Goal: Task Accomplishment & Management: Complete application form

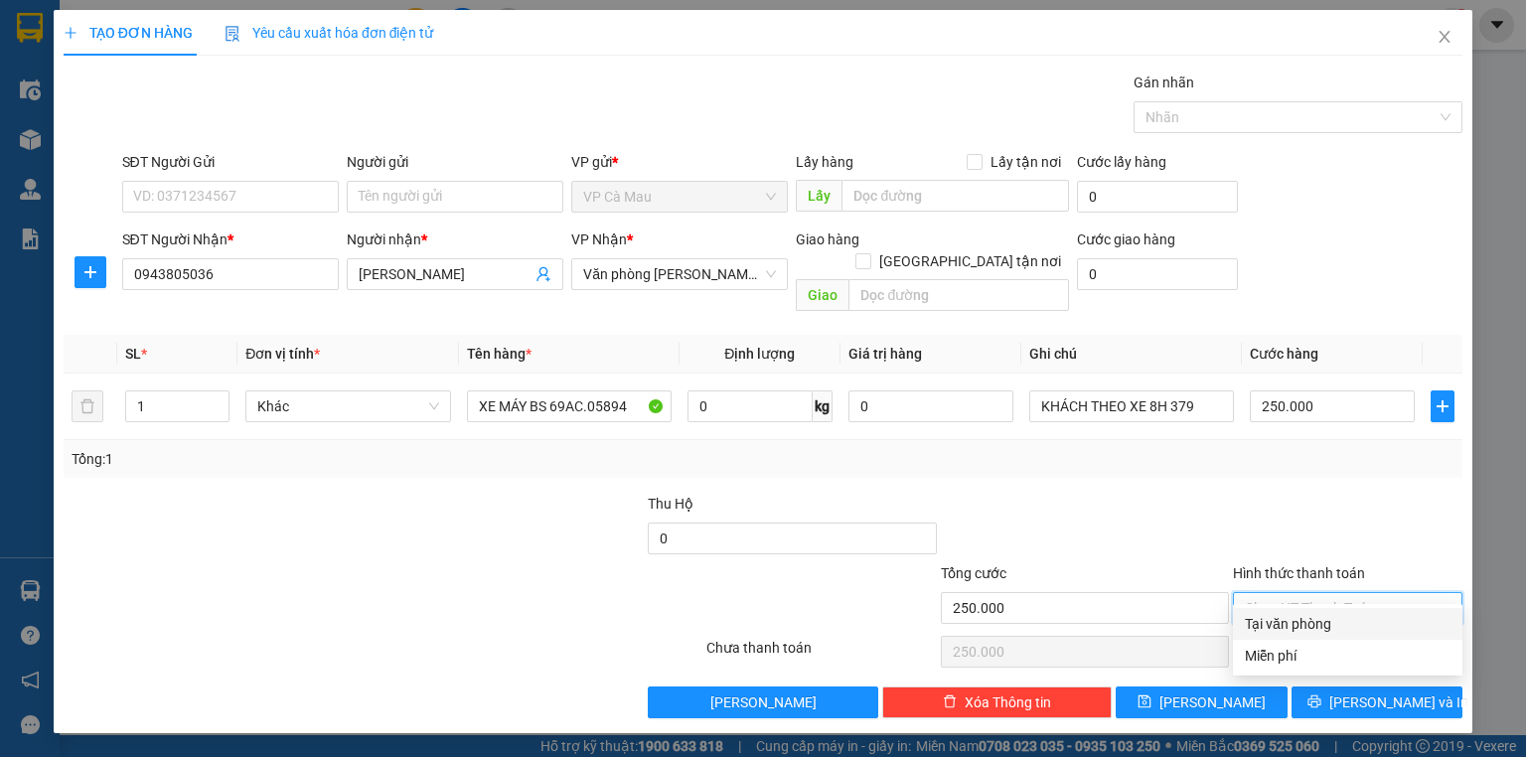
click at [1303, 617] on div "Tại văn phòng" at bounding box center [1347, 624] width 229 height 32
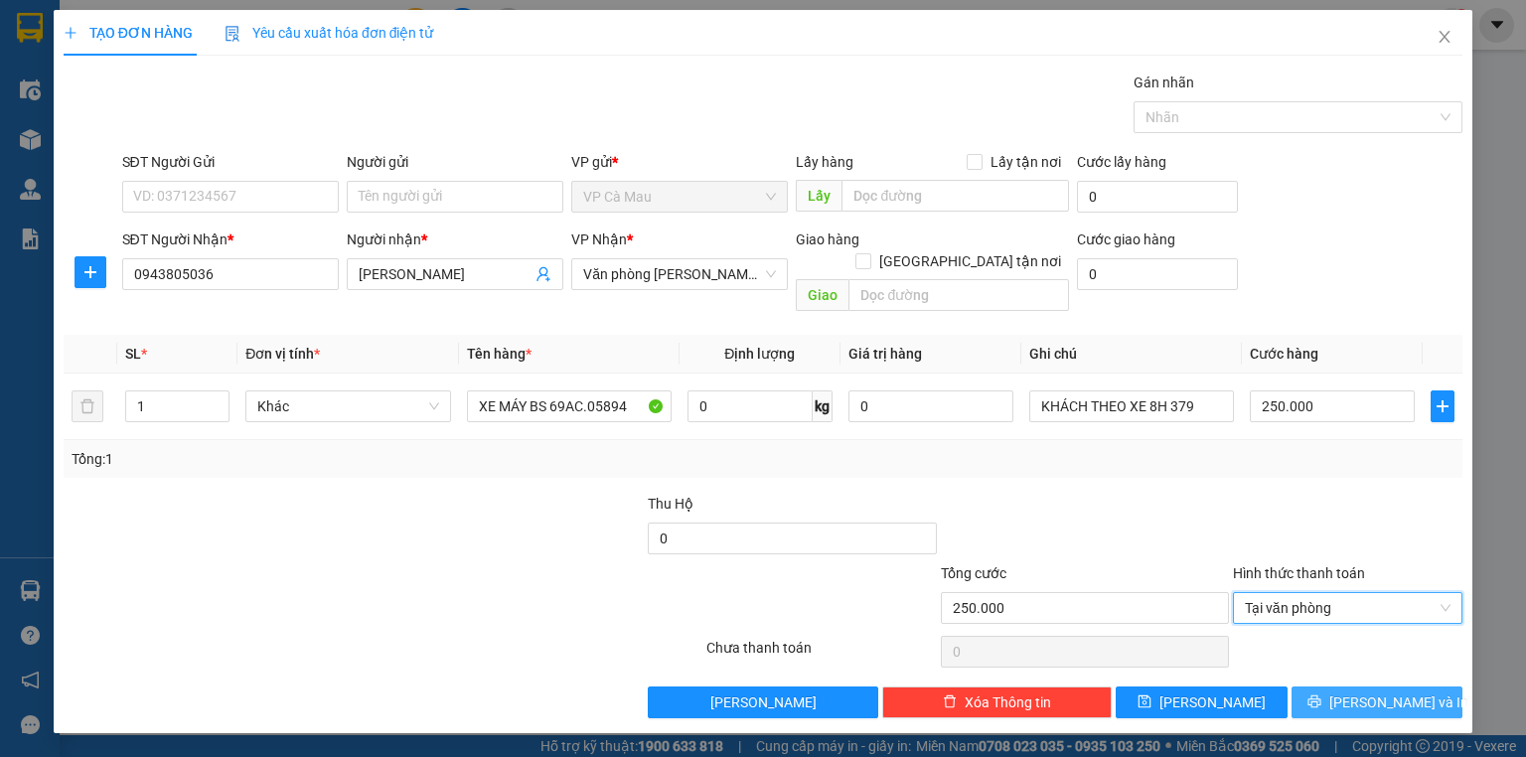
click at [1331, 686] on button "[PERSON_NAME] và In" at bounding box center [1377, 702] width 172 height 32
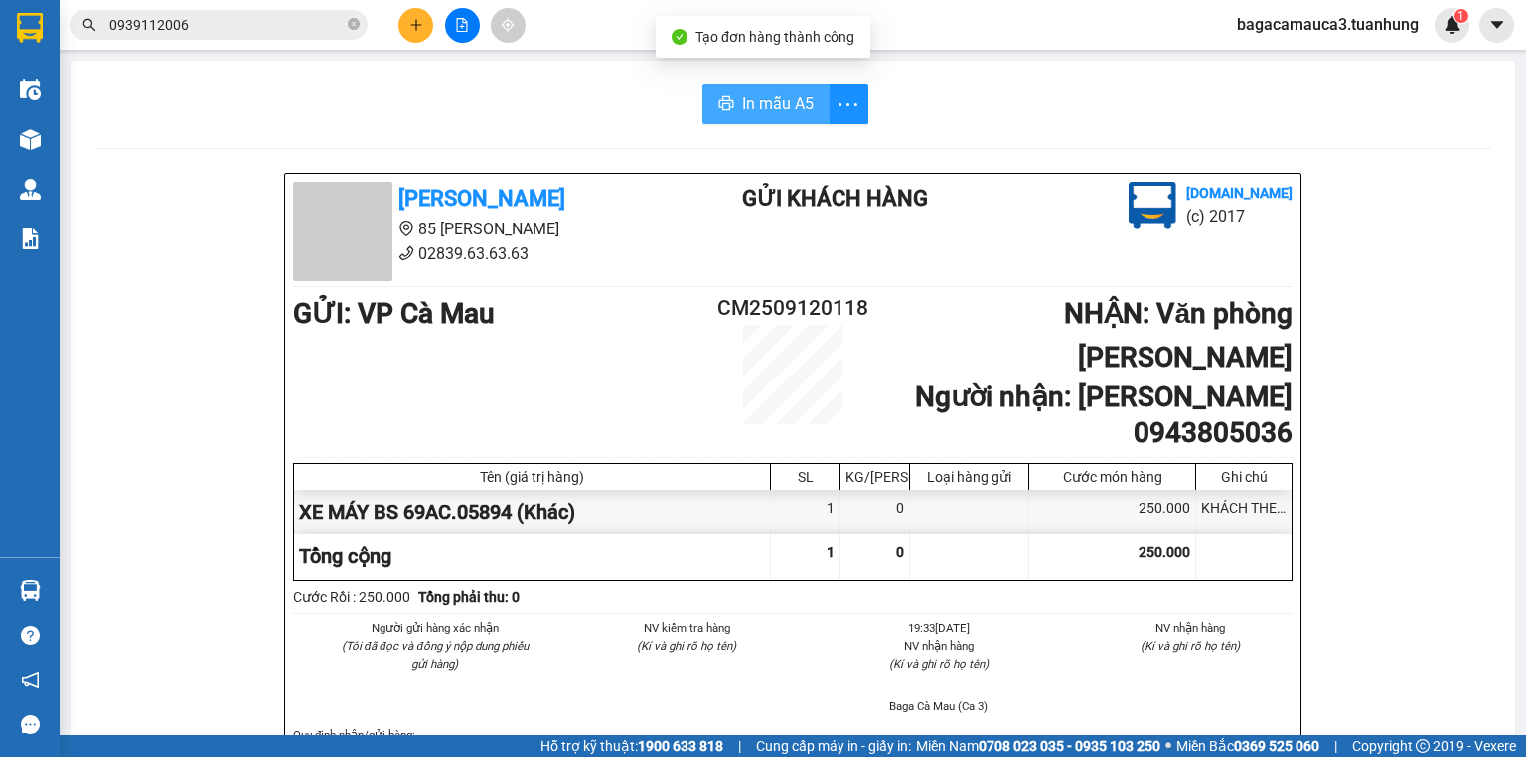
click at [759, 97] on span "In mẫu A5" at bounding box center [778, 103] width 72 height 25
click at [410, 16] on button at bounding box center [415, 25] width 35 height 35
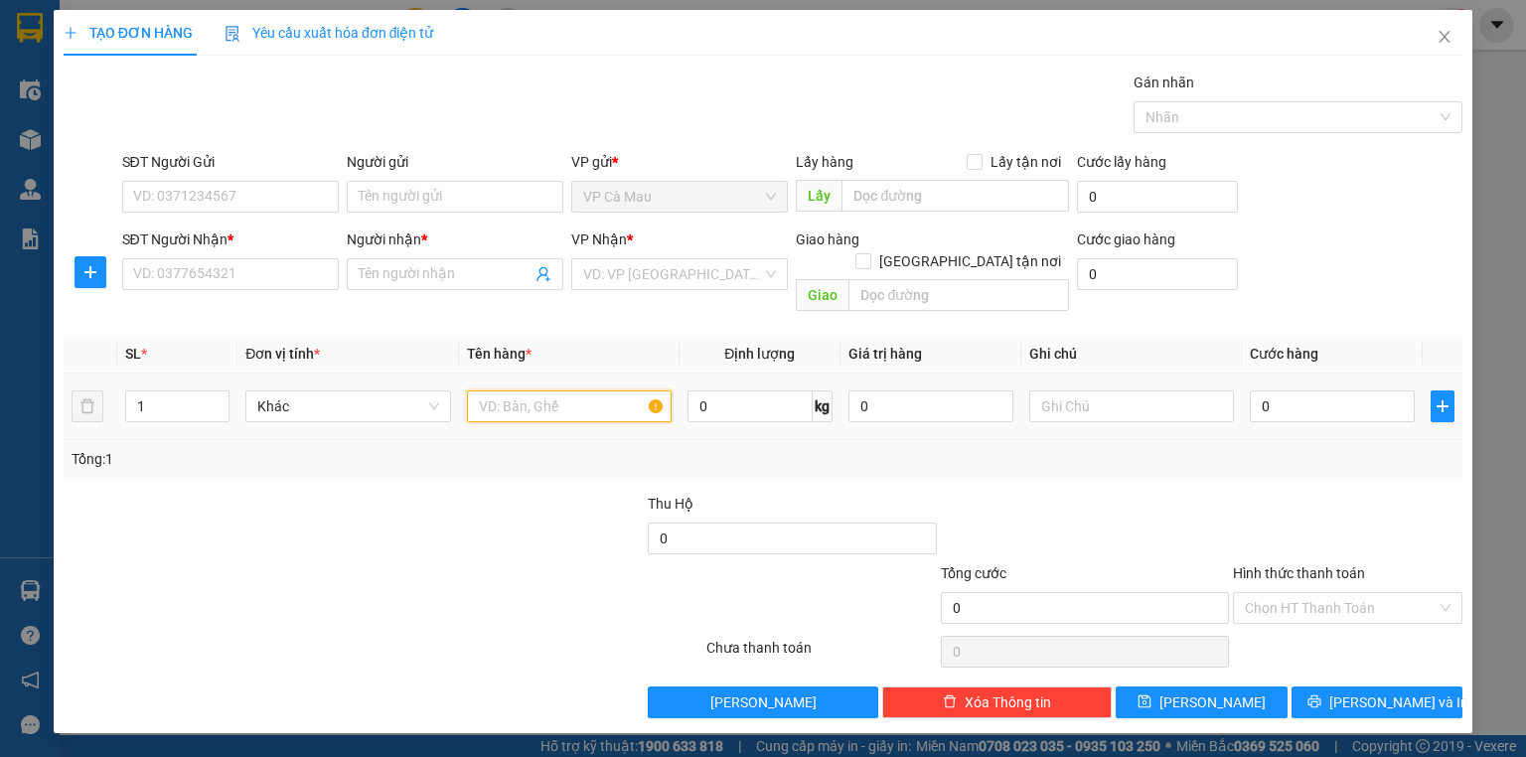
click at [498, 390] on input "text" at bounding box center [569, 406] width 205 height 32
click at [202, 199] on input "SĐT Người Gửi" at bounding box center [230, 197] width 217 height 32
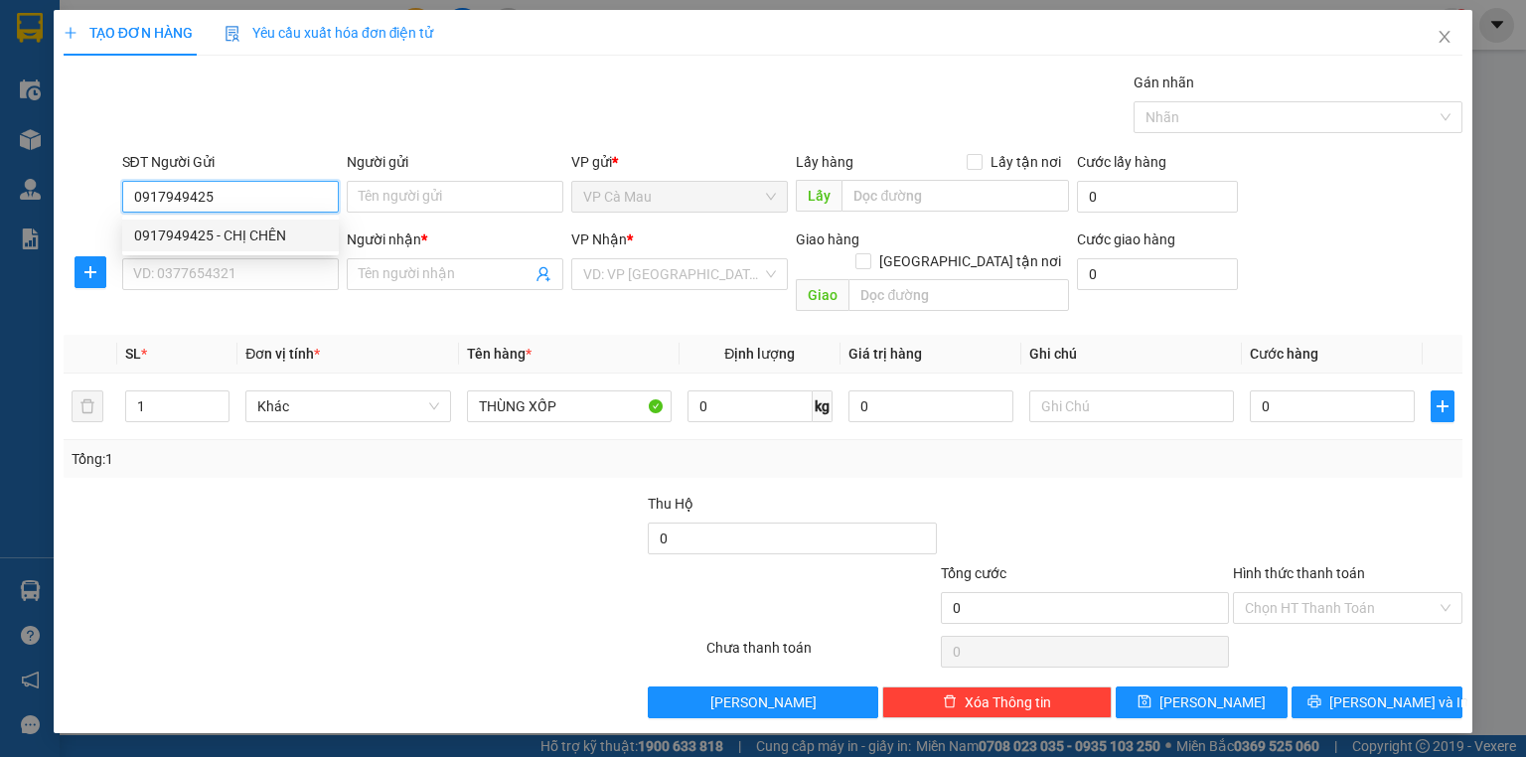
click at [244, 231] on div "0917949425 - CHỊ CHÊN" at bounding box center [230, 235] width 193 height 22
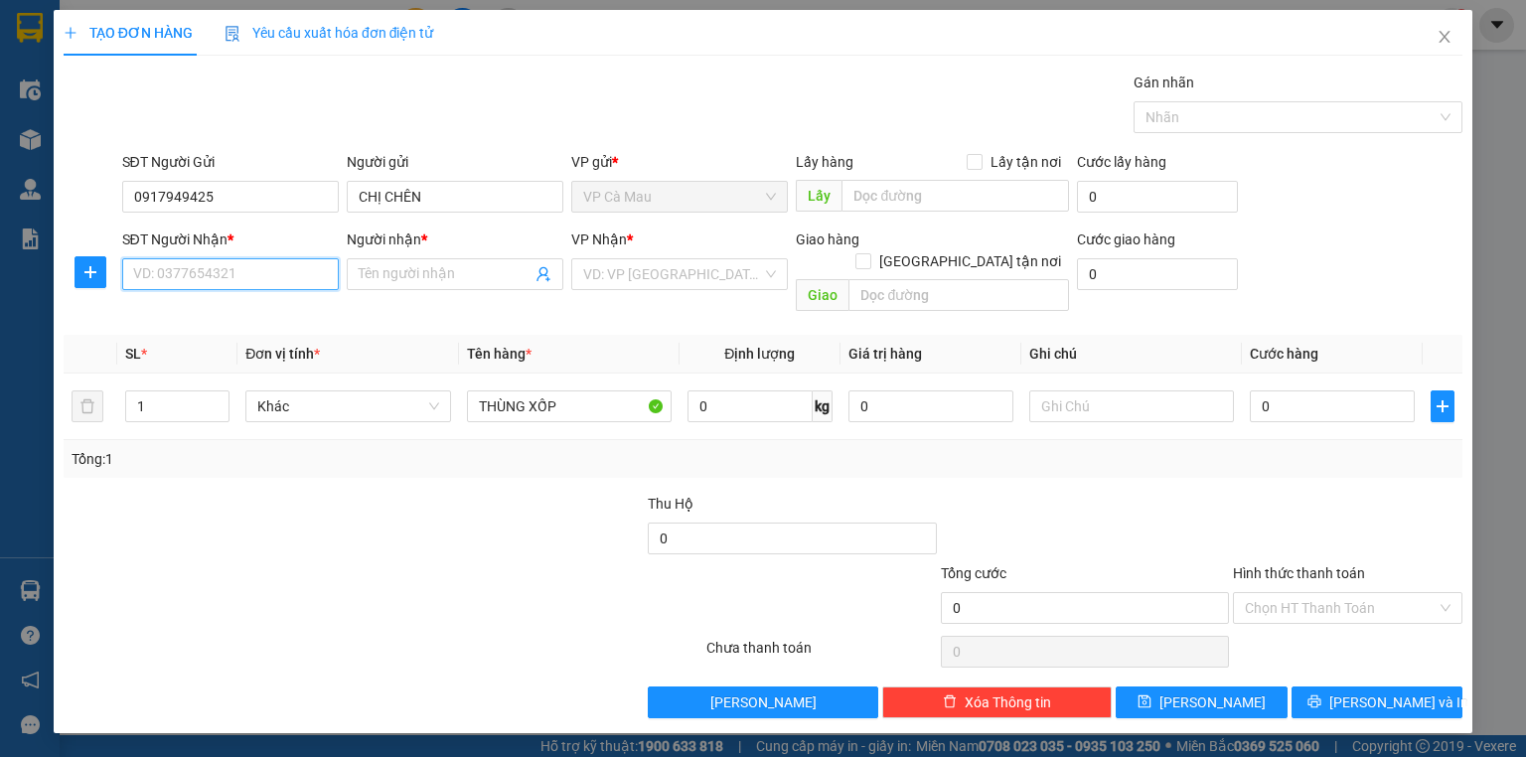
click at [248, 266] on input "SĐT Người Nhận *" at bounding box center [230, 274] width 217 height 32
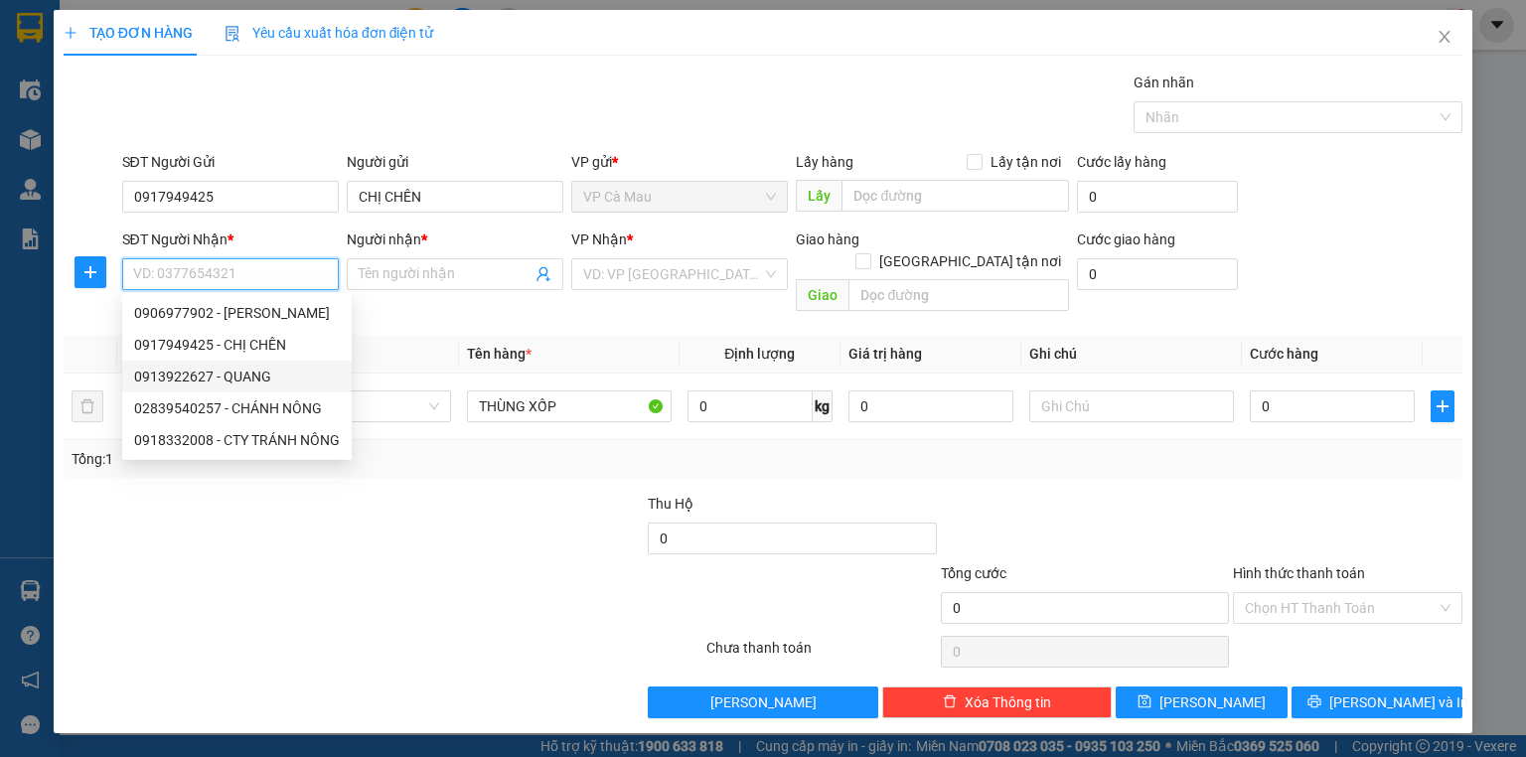
click at [251, 376] on div "0913922627 - QUANG" at bounding box center [237, 377] width 206 height 22
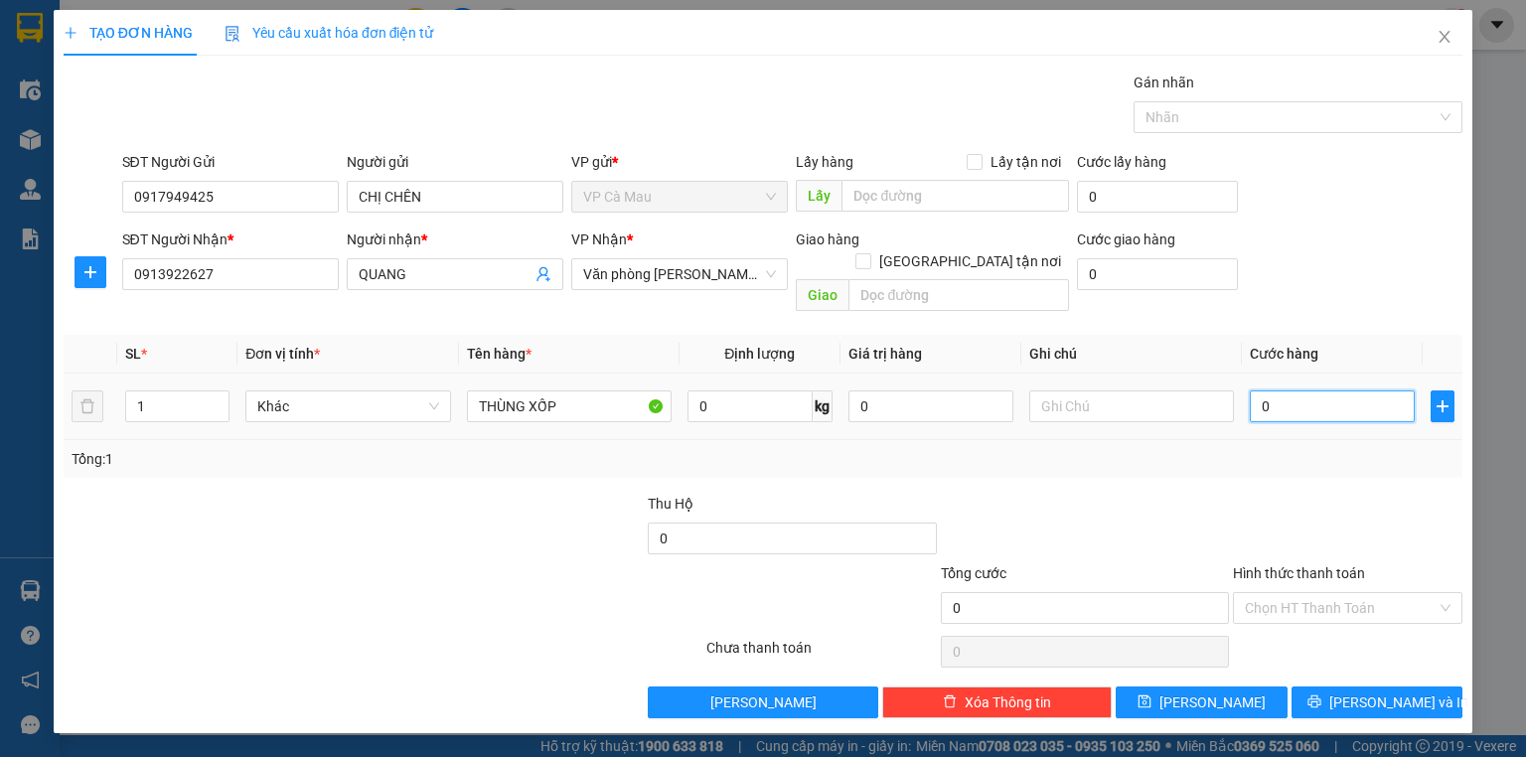
click at [1298, 390] on input "0" at bounding box center [1331, 406] width 165 height 32
click at [1311, 594] on input "Hình thức thanh toán" at bounding box center [1340, 608] width 192 height 30
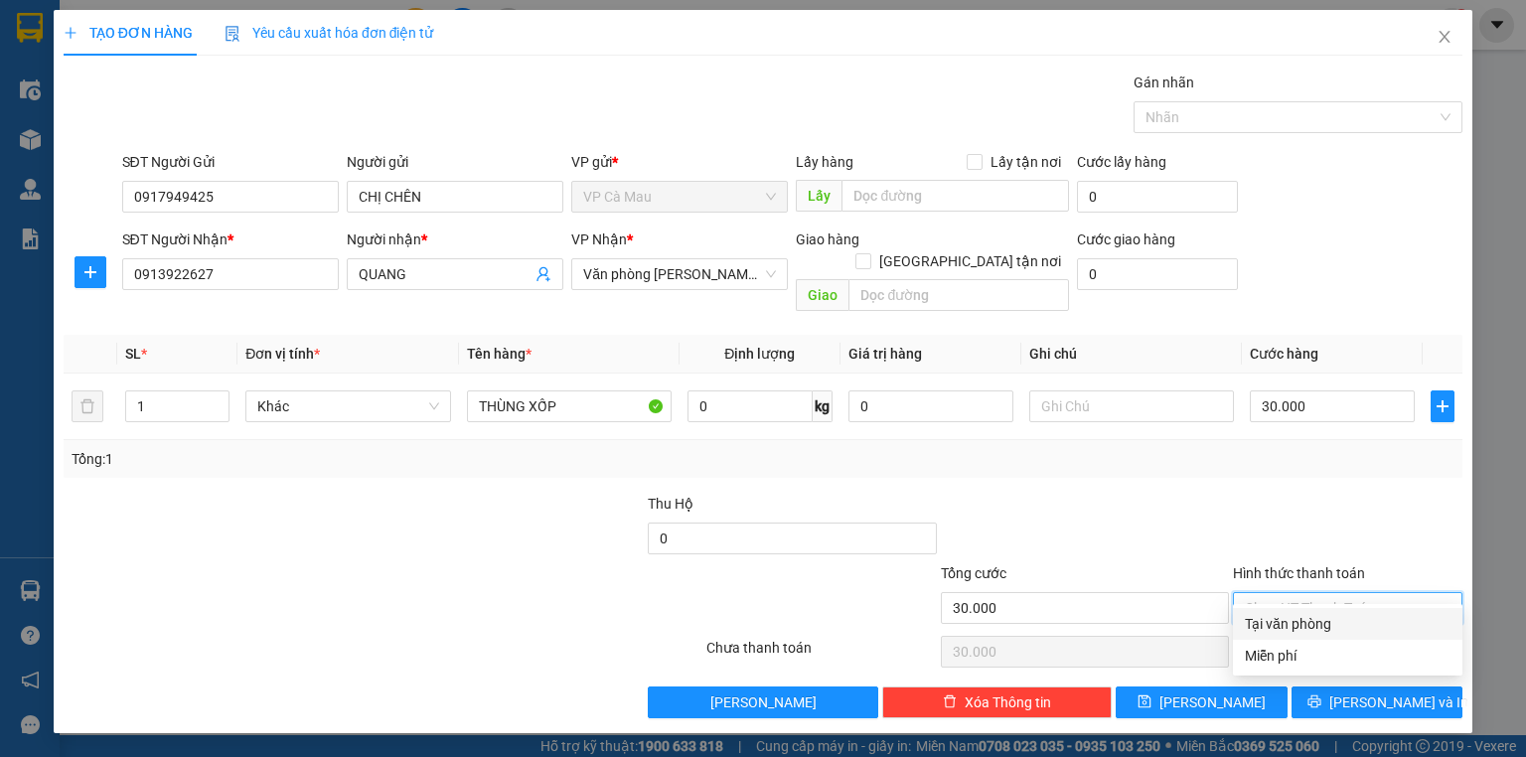
click at [1311, 626] on div "Tại văn phòng" at bounding box center [1347, 624] width 206 height 22
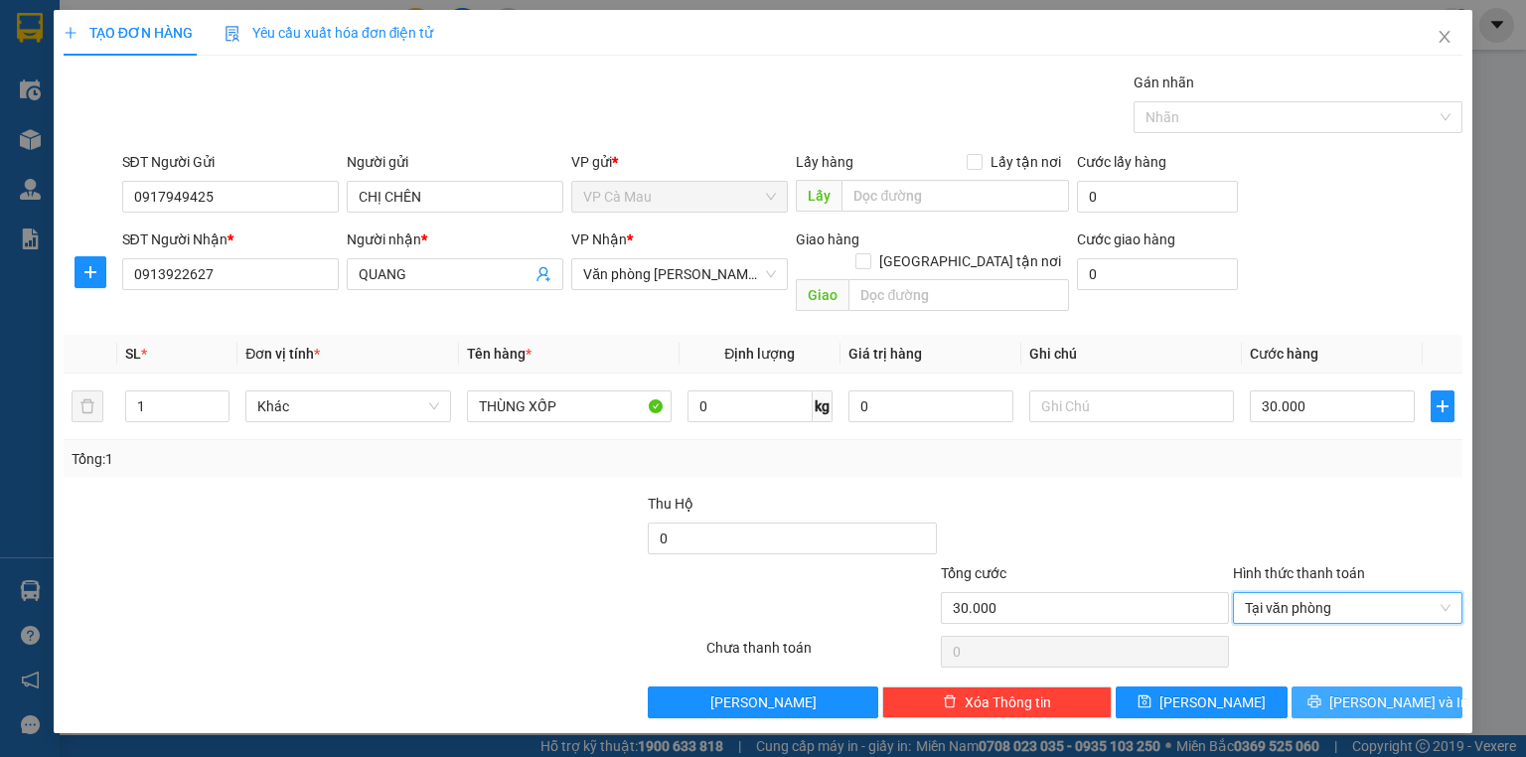
click at [1330, 686] on button "[PERSON_NAME] và In" at bounding box center [1377, 702] width 172 height 32
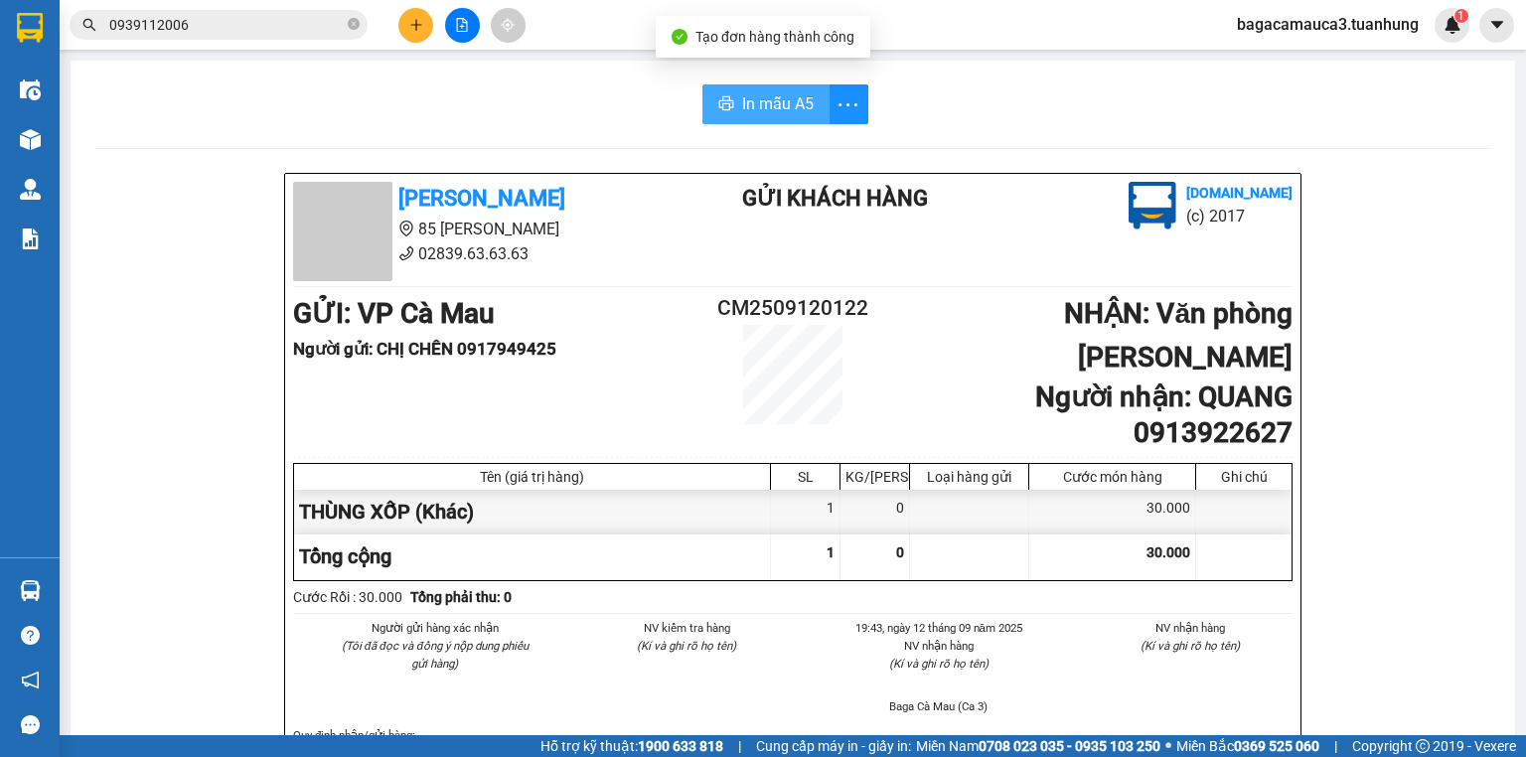
click at [780, 110] on span "In mẫu A5" at bounding box center [778, 103] width 72 height 25
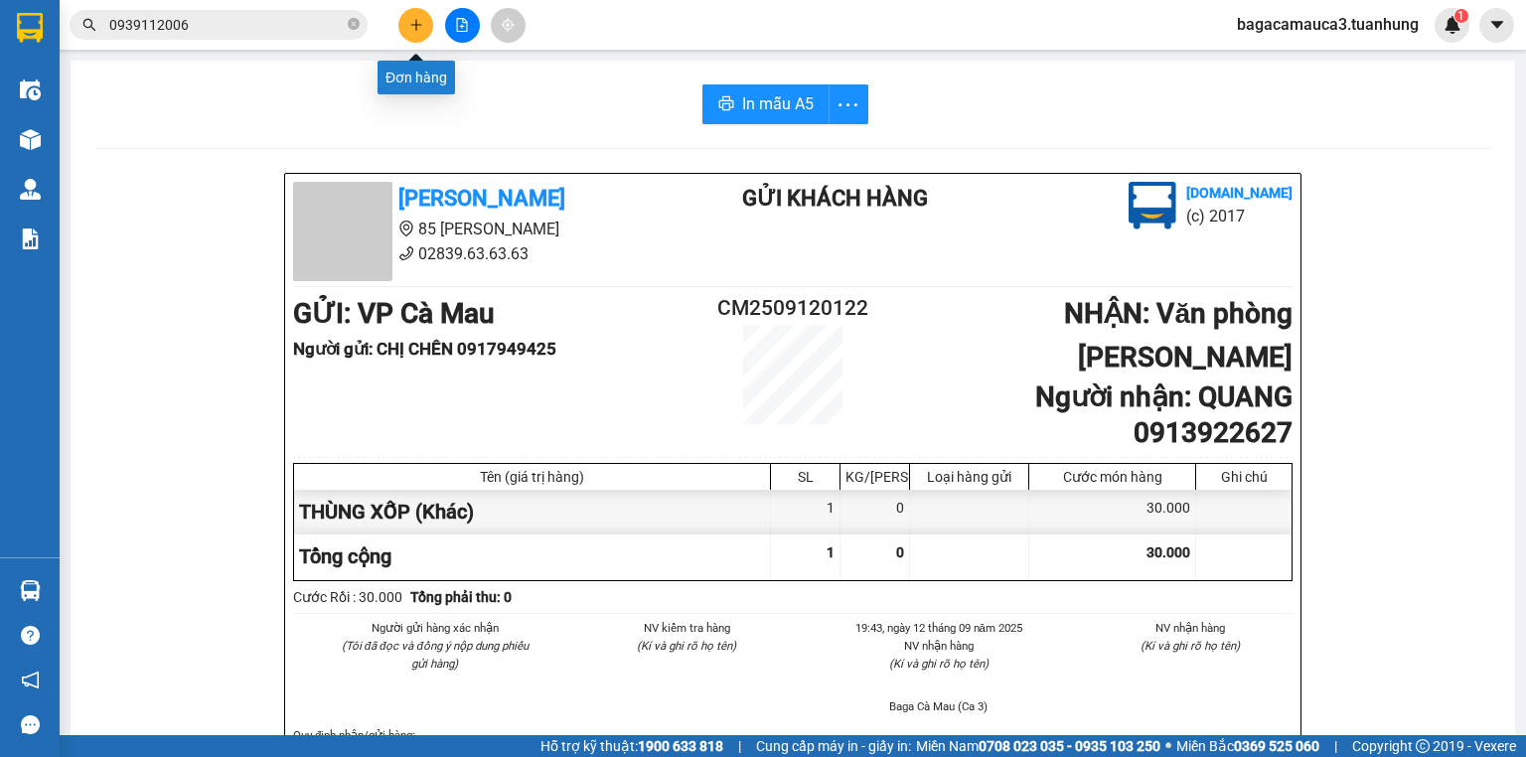
click at [416, 18] on icon "plus" at bounding box center [416, 25] width 14 height 14
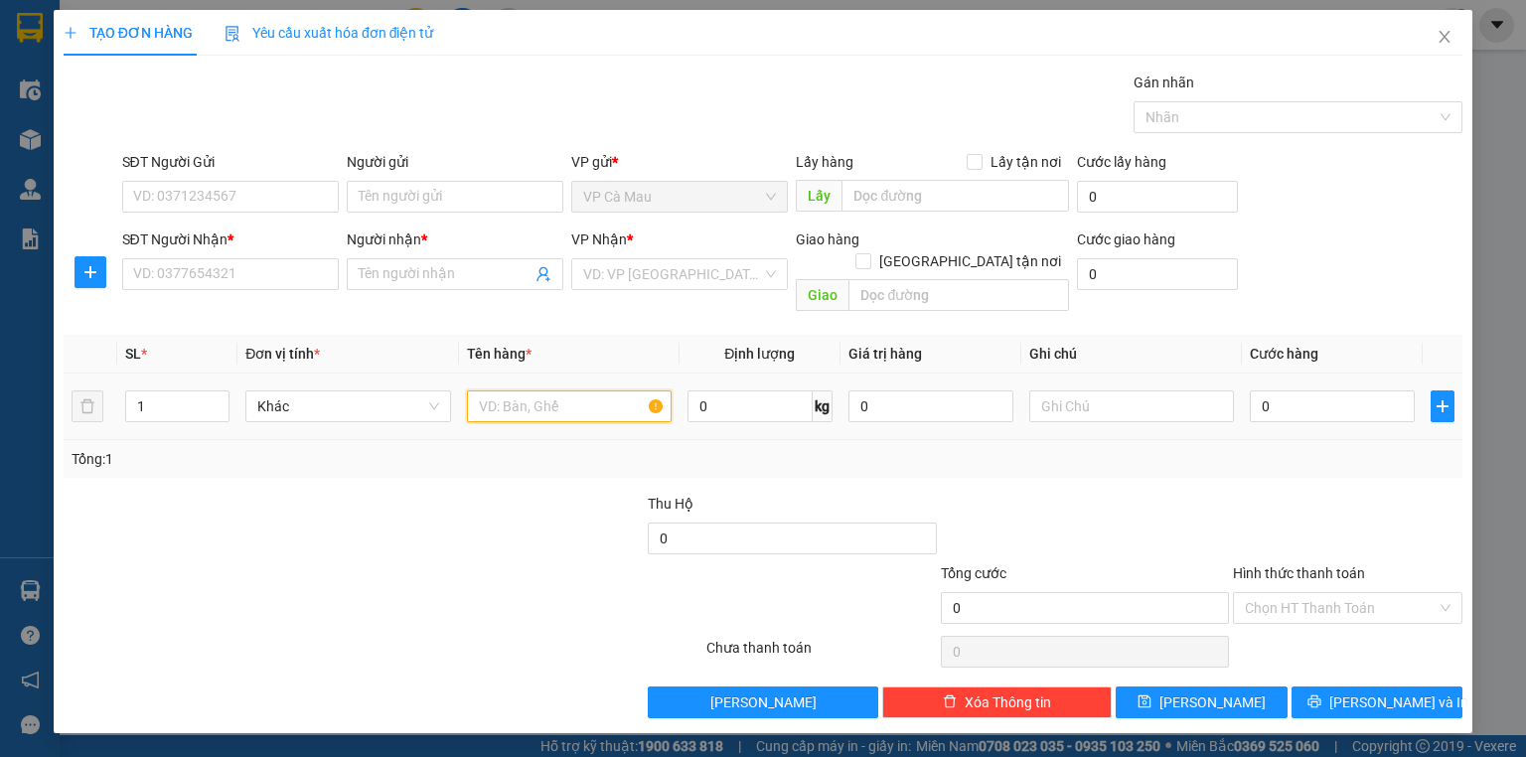
click at [564, 390] on input "text" at bounding box center [569, 406] width 205 height 32
click at [1338, 390] on input "0" at bounding box center [1331, 406] width 165 height 32
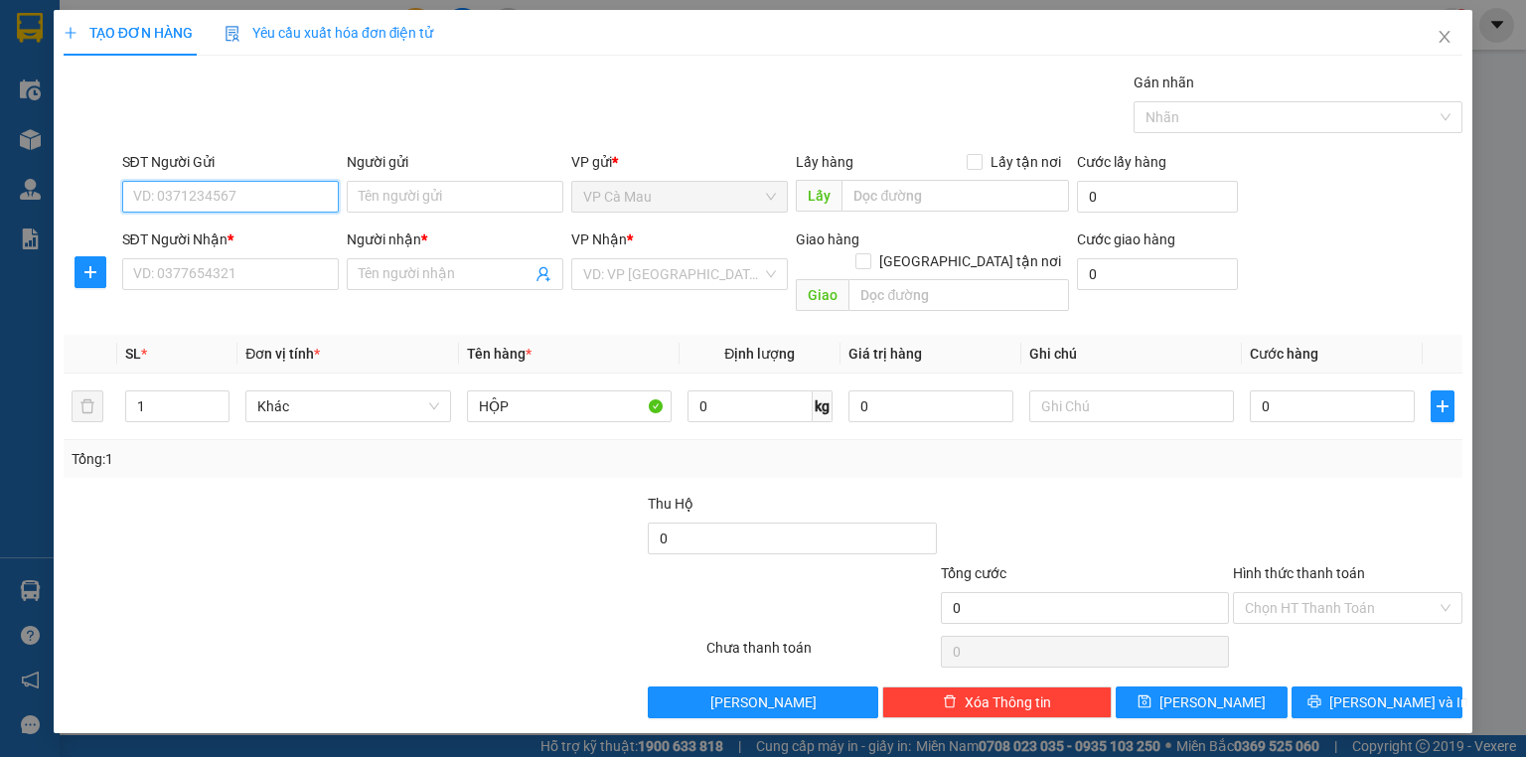
click at [207, 203] on input "SĐT Người Gửi" at bounding box center [230, 197] width 217 height 32
click at [266, 233] on div "0919444105 - BS VŨ" at bounding box center [232, 235] width 196 height 22
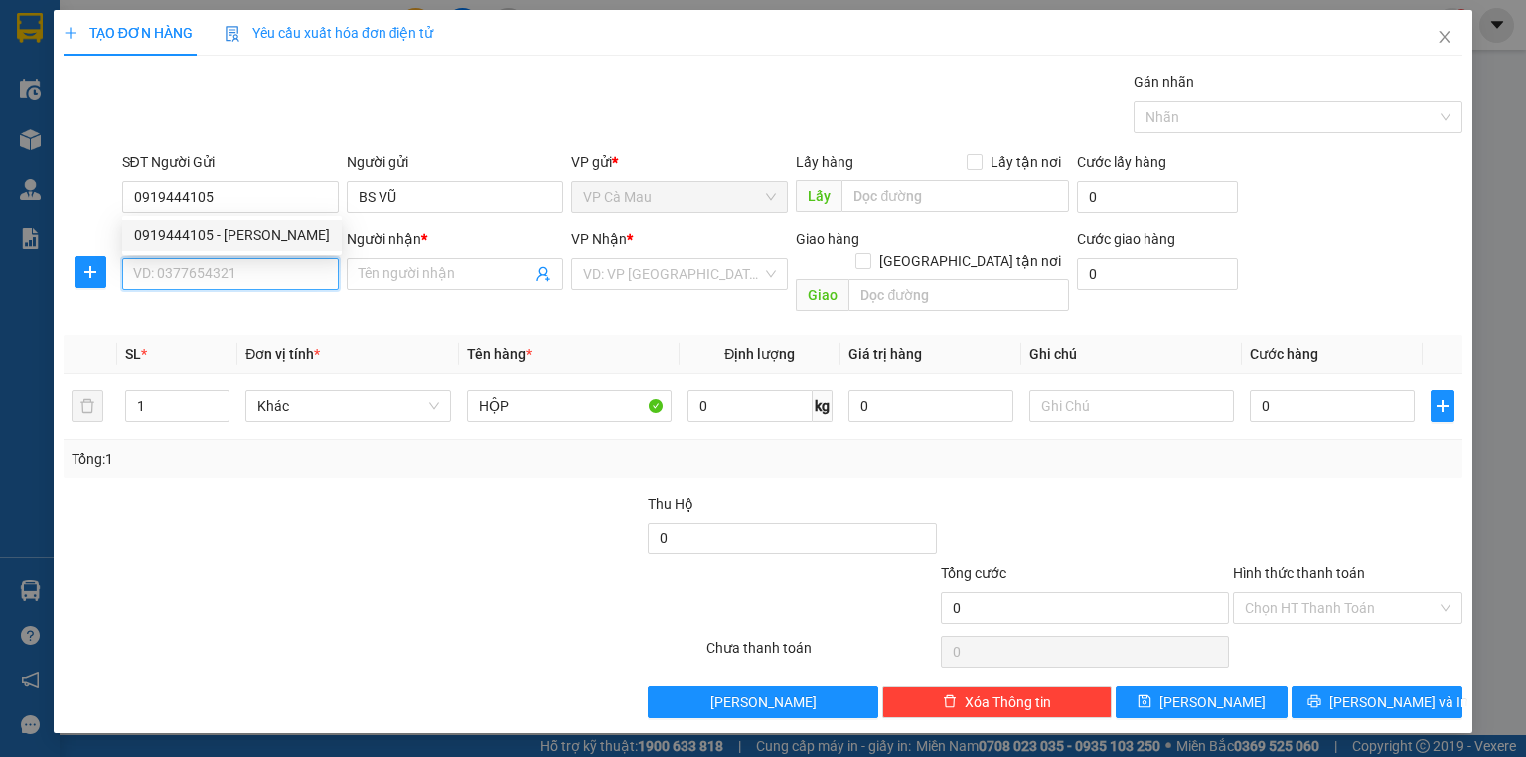
click at [234, 278] on input "SĐT Người Nhận *" at bounding box center [230, 274] width 217 height 32
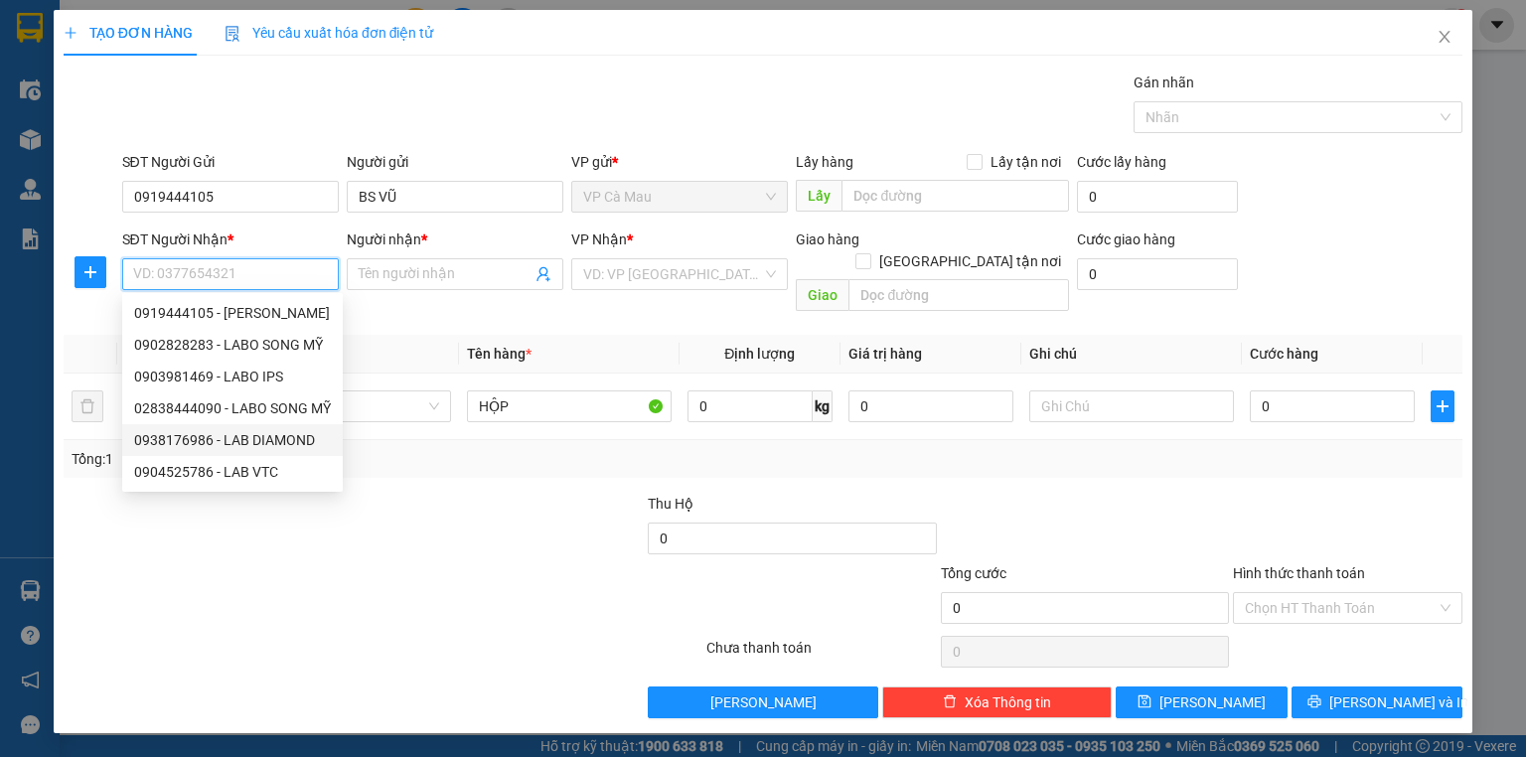
click at [246, 437] on div "0938176986 - LAB DIAMOND" at bounding box center [232, 440] width 197 height 22
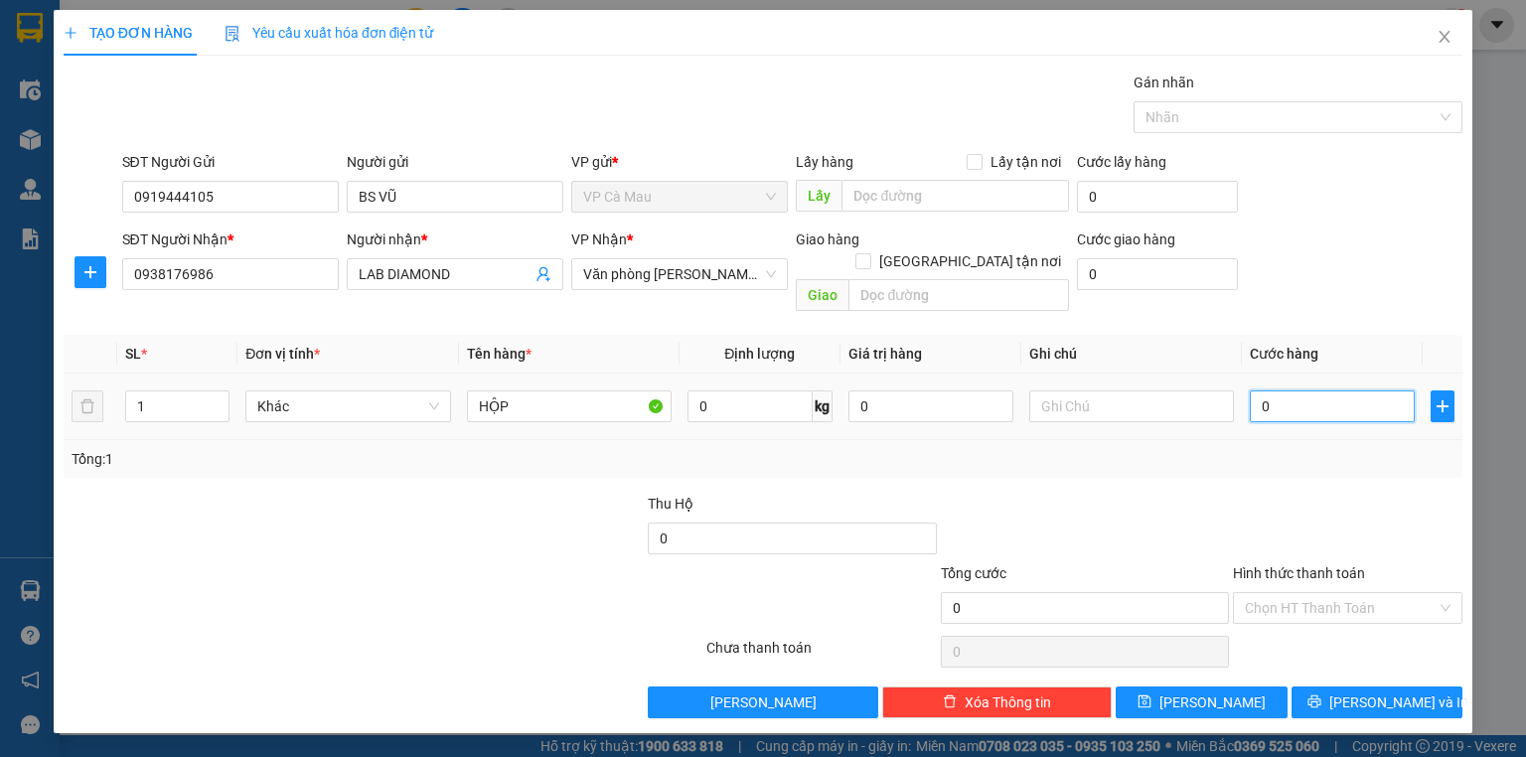
click at [1310, 390] on input "0" at bounding box center [1331, 406] width 165 height 32
click at [1298, 593] on input "Hình thức thanh toán" at bounding box center [1340, 608] width 192 height 30
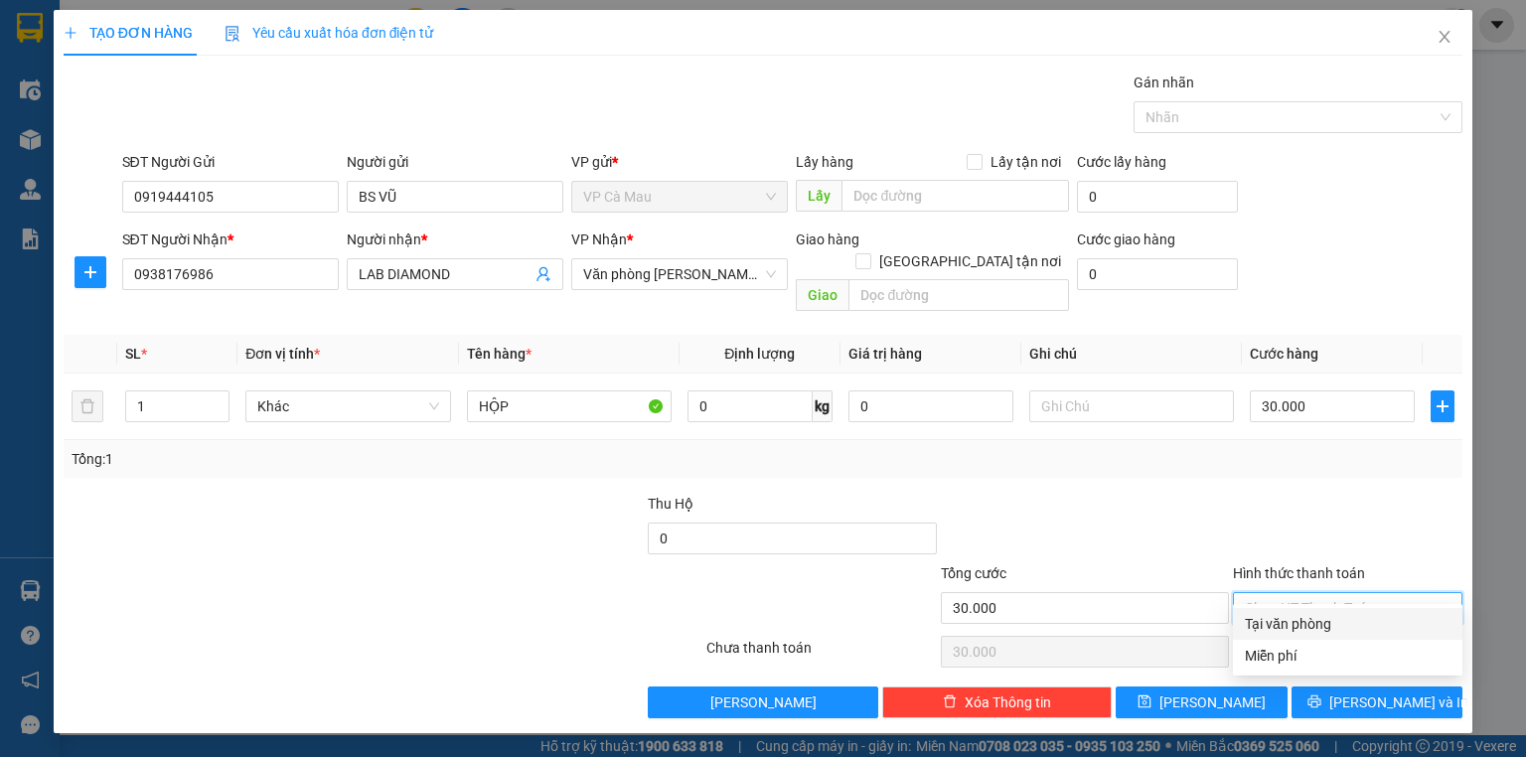
click at [1307, 613] on div "Tại văn phòng" at bounding box center [1347, 624] width 206 height 22
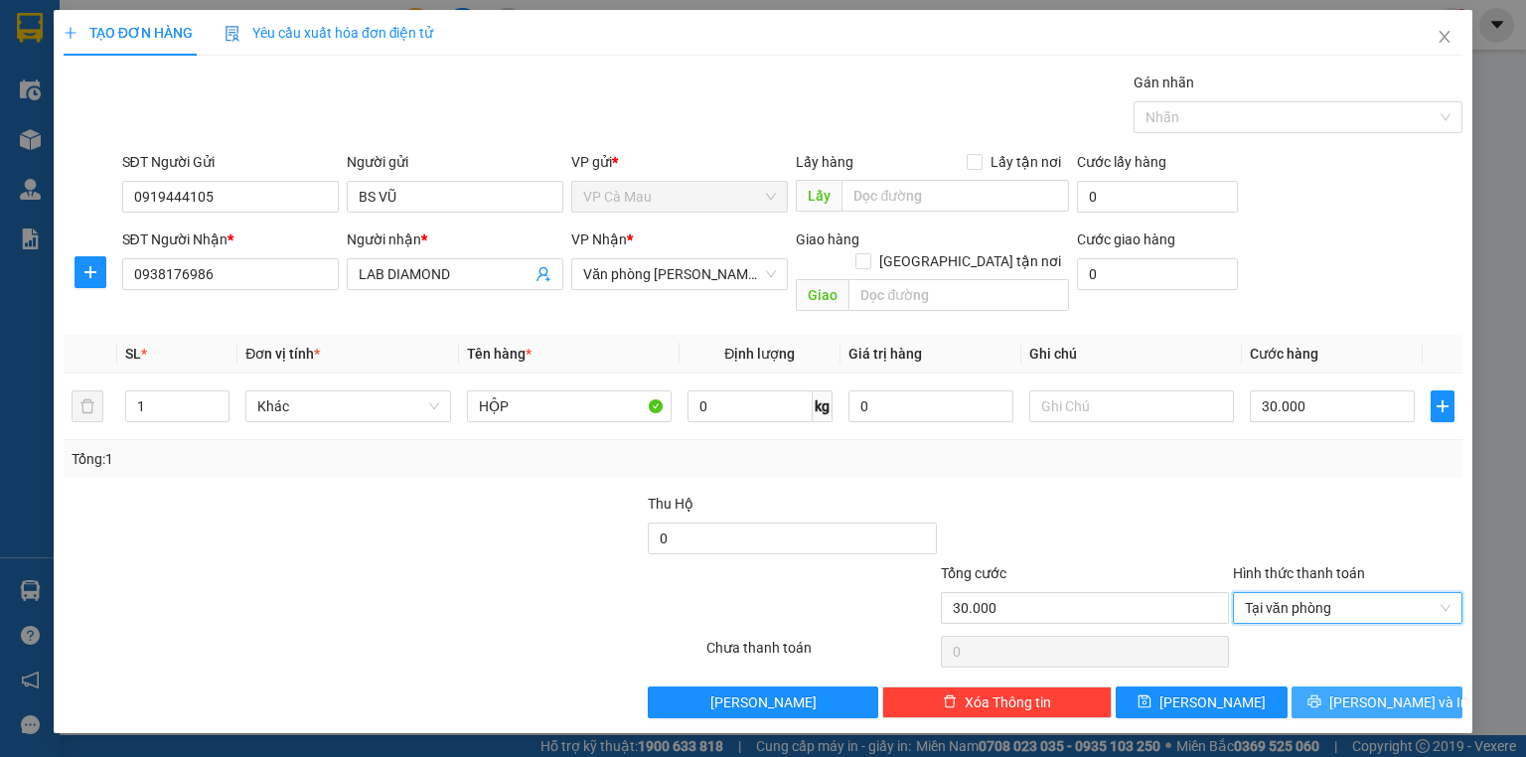
click at [1324, 686] on button "[PERSON_NAME] và In" at bounding box center [1377, 702] width 172 height 32
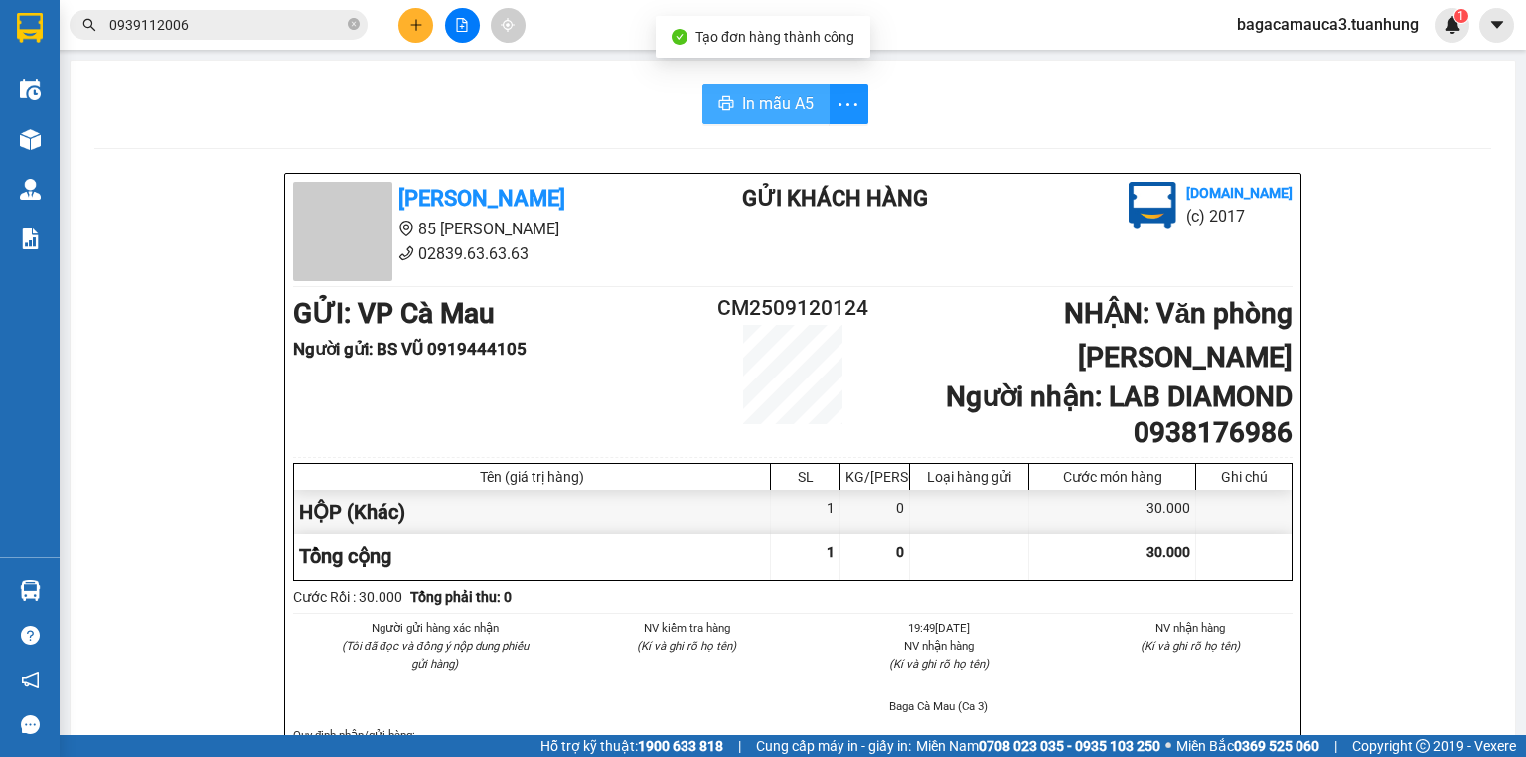
click at [745, 114] on span "In mẫu A5" at bounding box center [778, 103] width 72 height 25
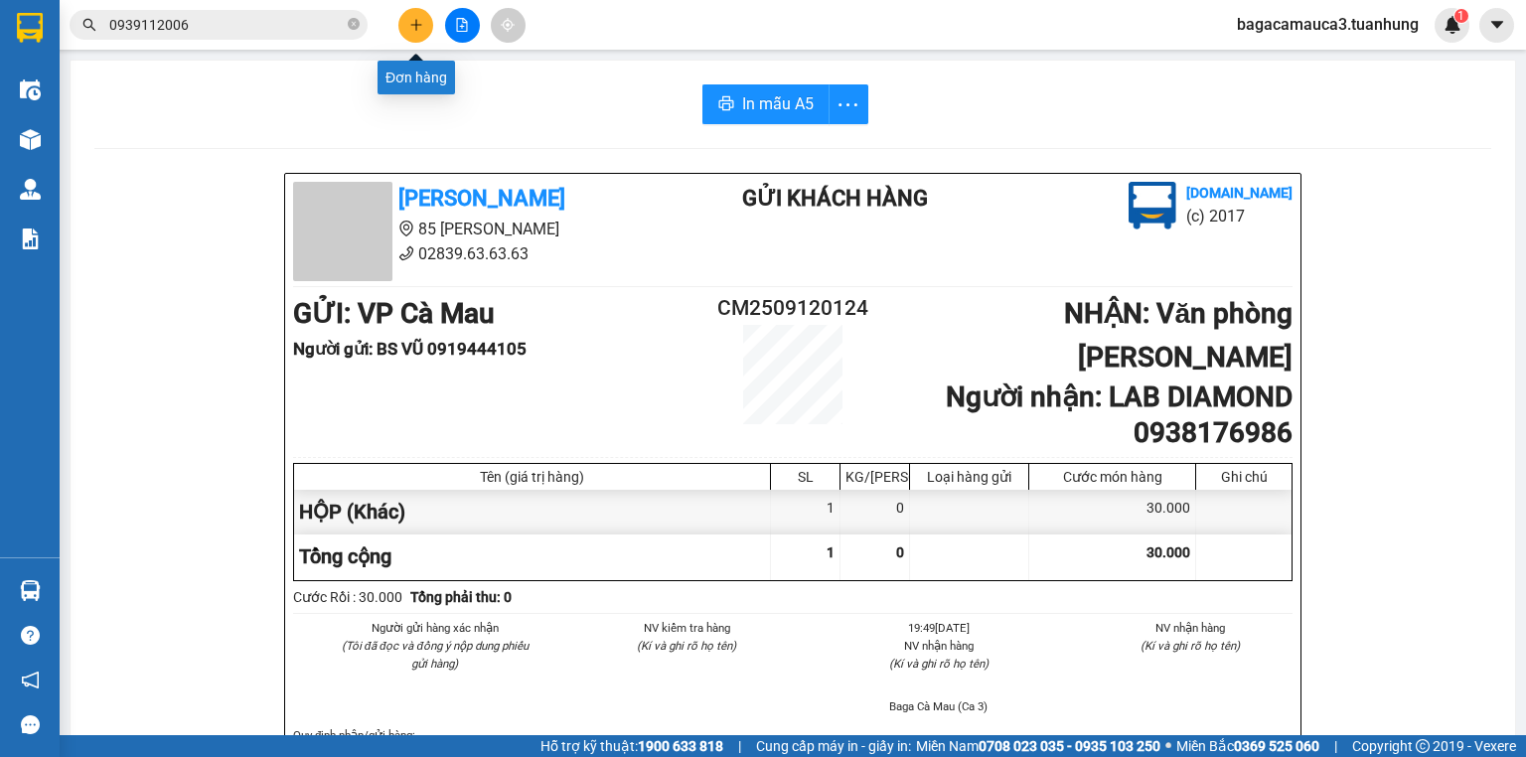
click at [399, 21] on button at bounding box center [415, 25] width 35 height 35
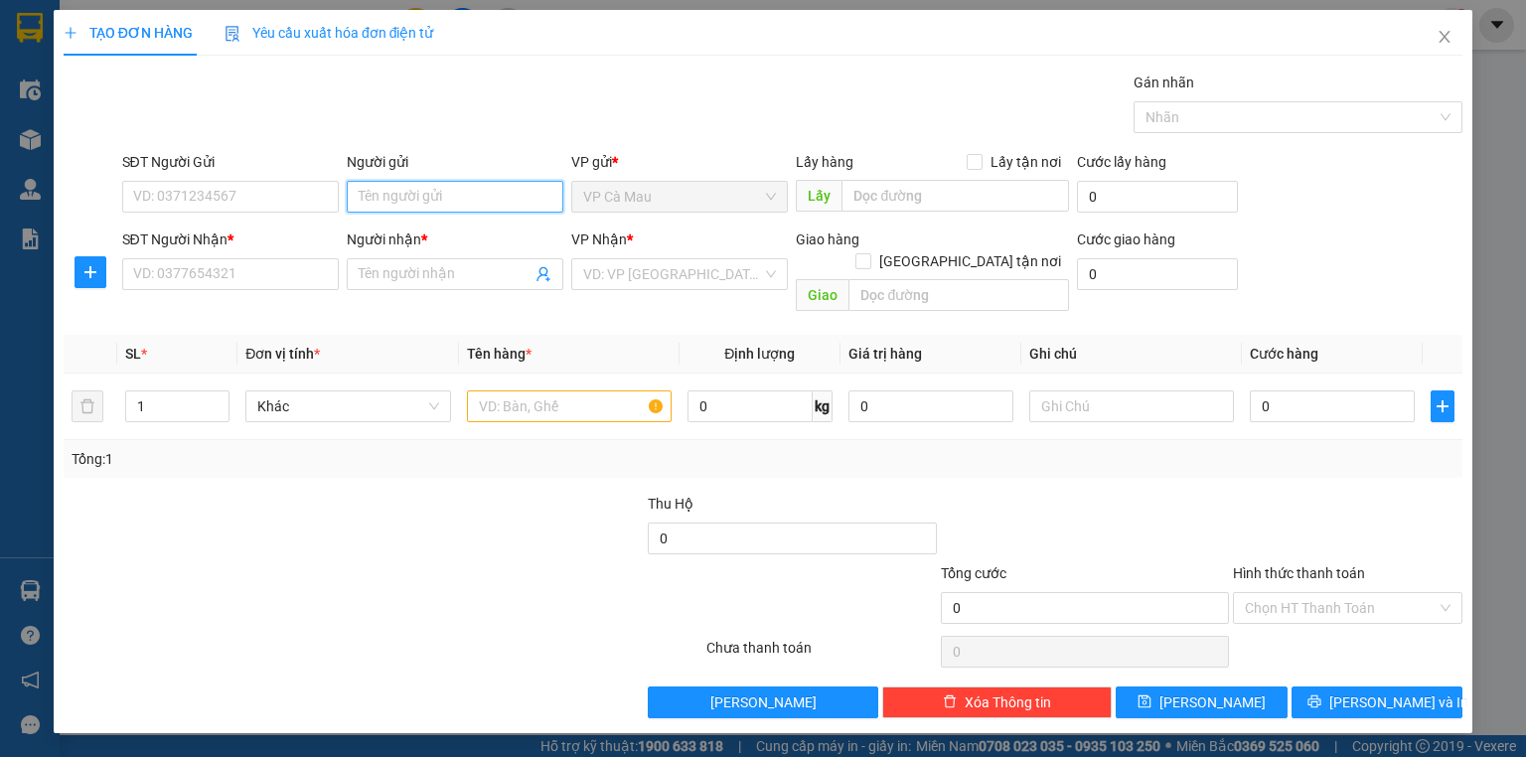
click at [422, 188] on input "Người gửi" at bounding box center [455, 197] width 217 height 32
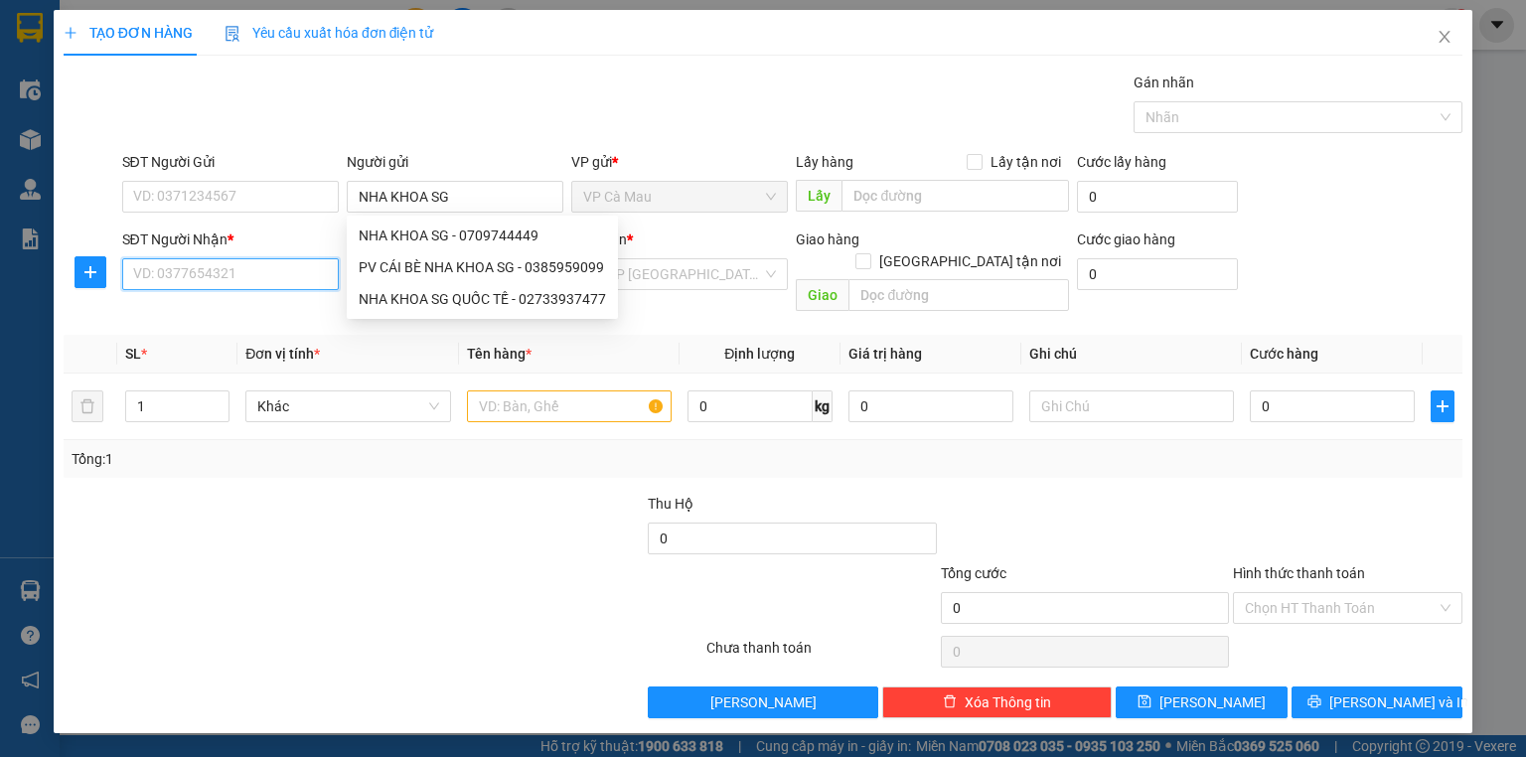
click at [294, 270] on input "SĐT Người Nhận *" at bounding box center [230, 274] width 217 height 32
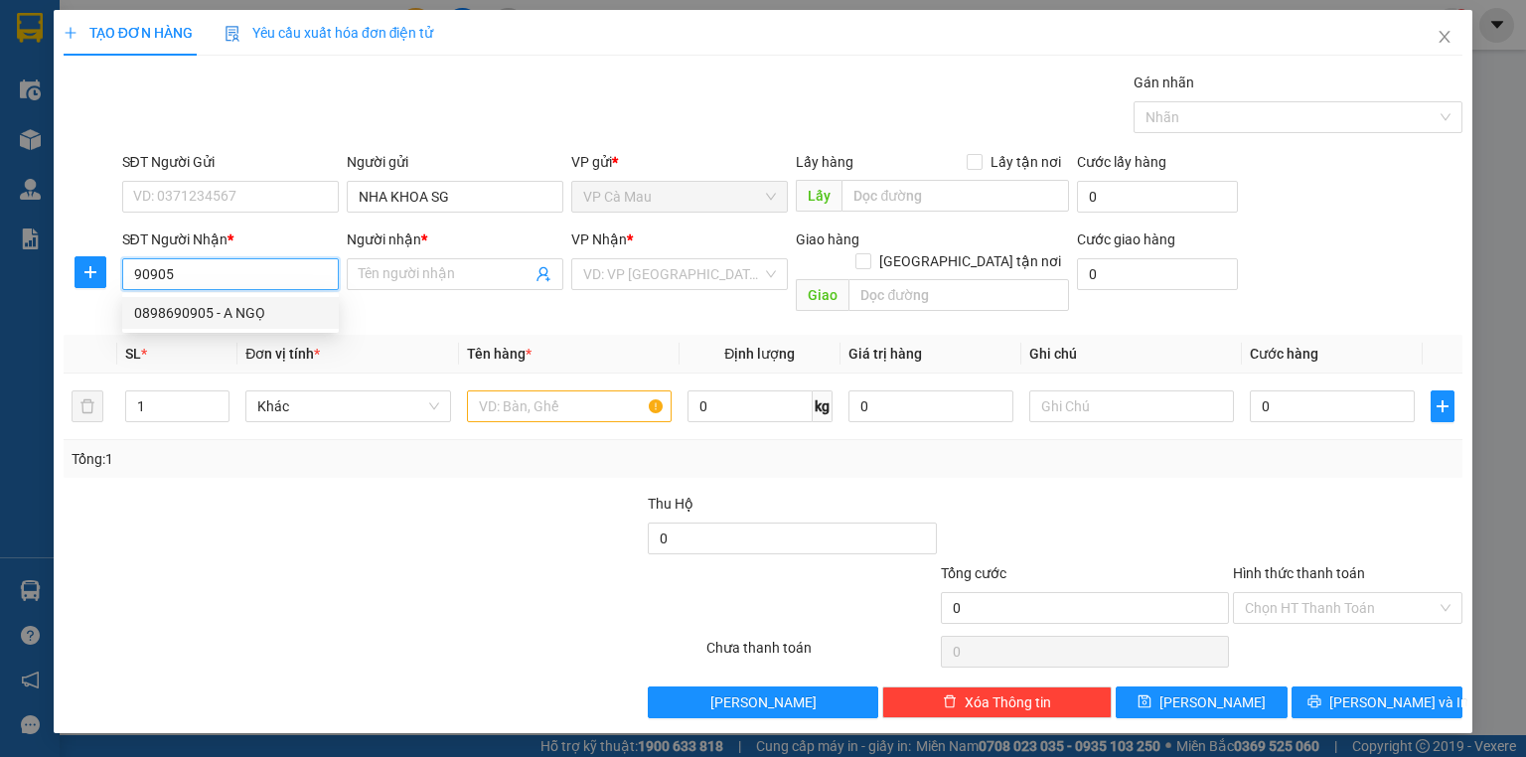
click at [226, 306] on div "0898690905 - A NGỌ" at bounding box center [230, 313] width 193 height 22
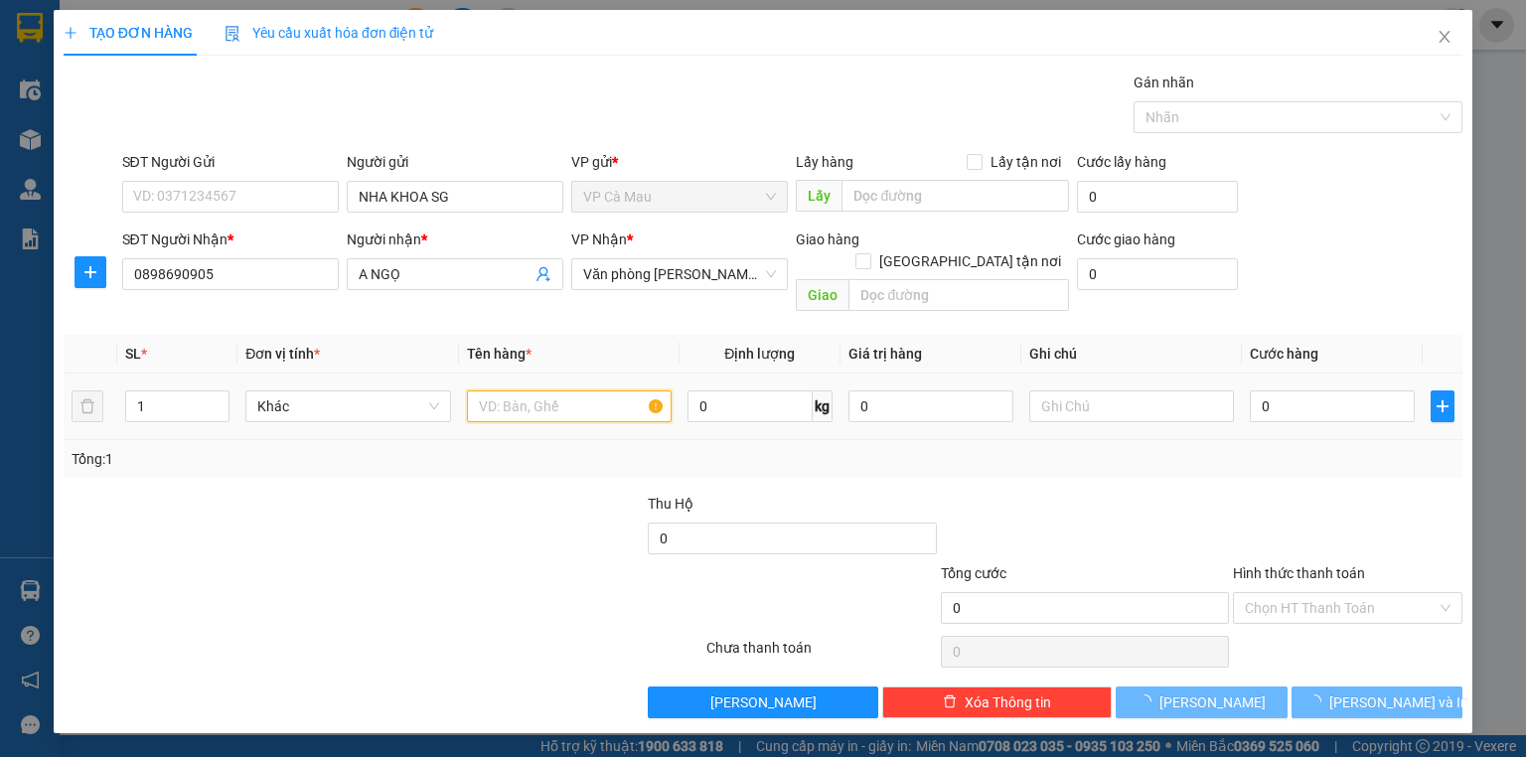
click at [532, 390] on input "text" at bounding box center [569, 406] width 205 height 32
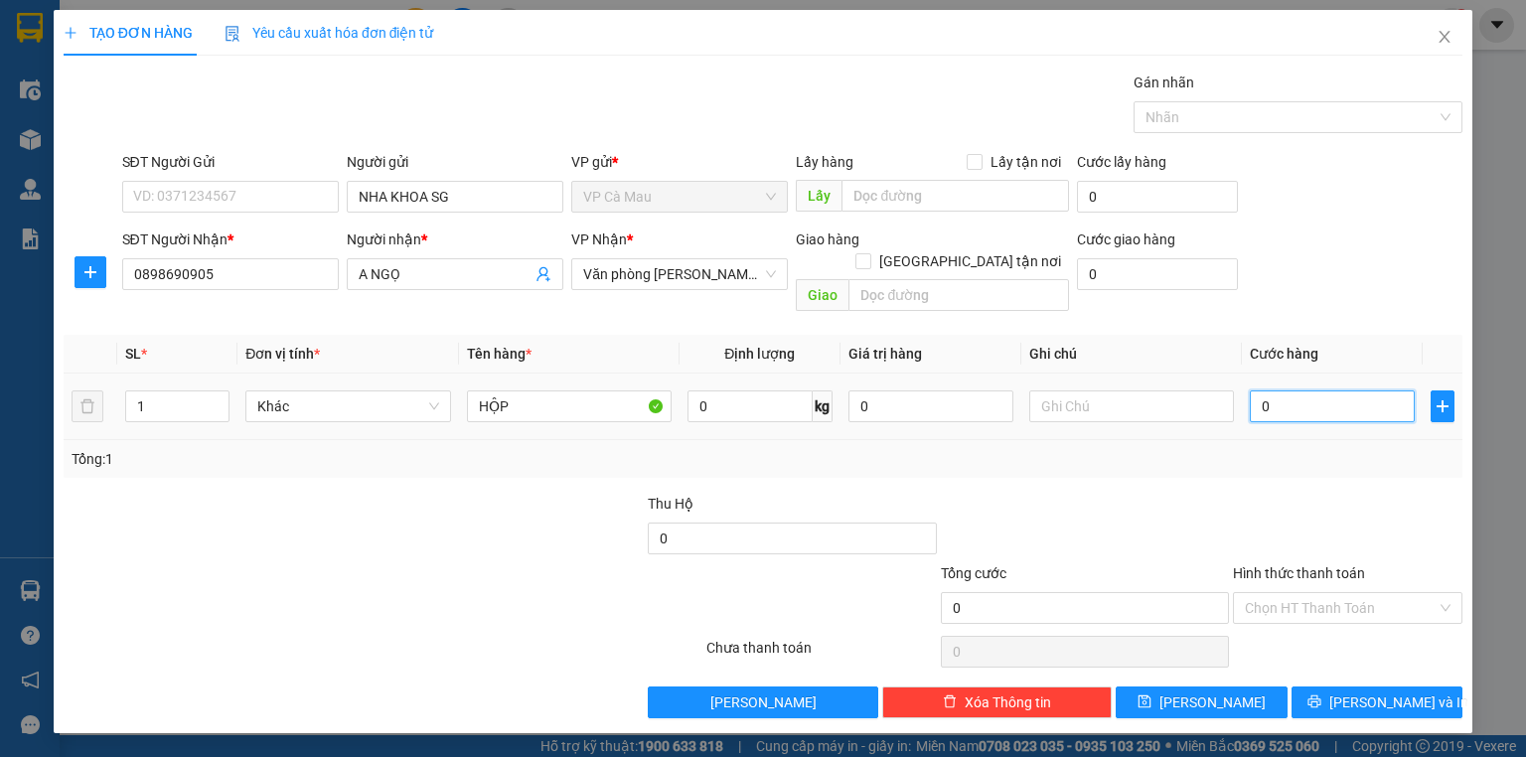
click at [1309, 390] on input "0" at bounding box center [1331, 406] width 165 height 32
click at [1297, 593] on input "Hình thức thanh toán" at bounding box center [1340, 608] width 192 height 30
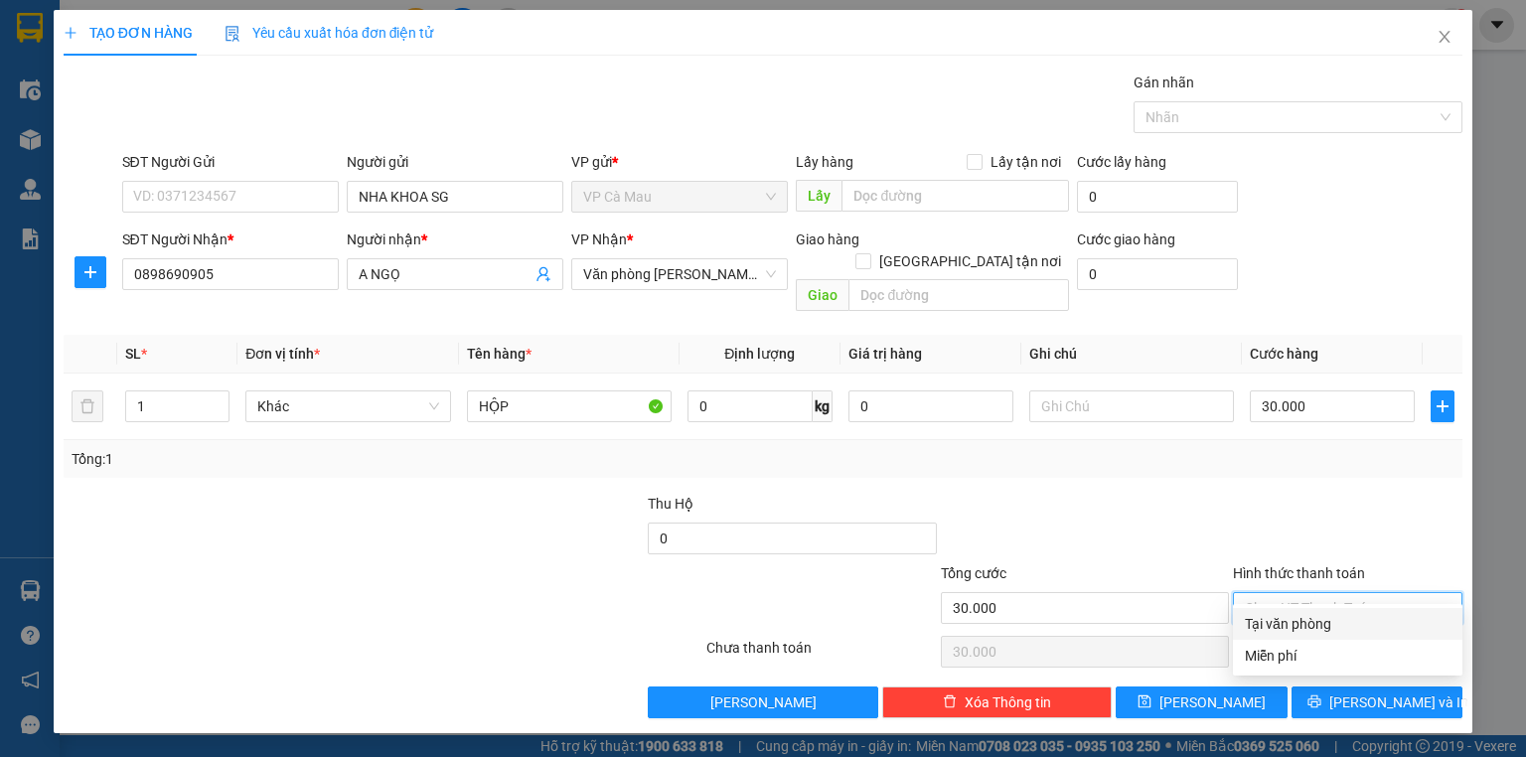
drag, startPoint x: 1297, startPoint y: 612, endPoint x: 1299, endPoint y: 658, distance: 46.7
click at [1297, 624] on div "Tại văn phòng" at bounding box center [1347, 624] width 206 height 22
click at [1304, 659] on div "Transit Pickup Surcharge Ids Transit Deliver Surcharge Ids Transit Deliver Surc…" at bounding box center [763, 395] width 1398 height 647
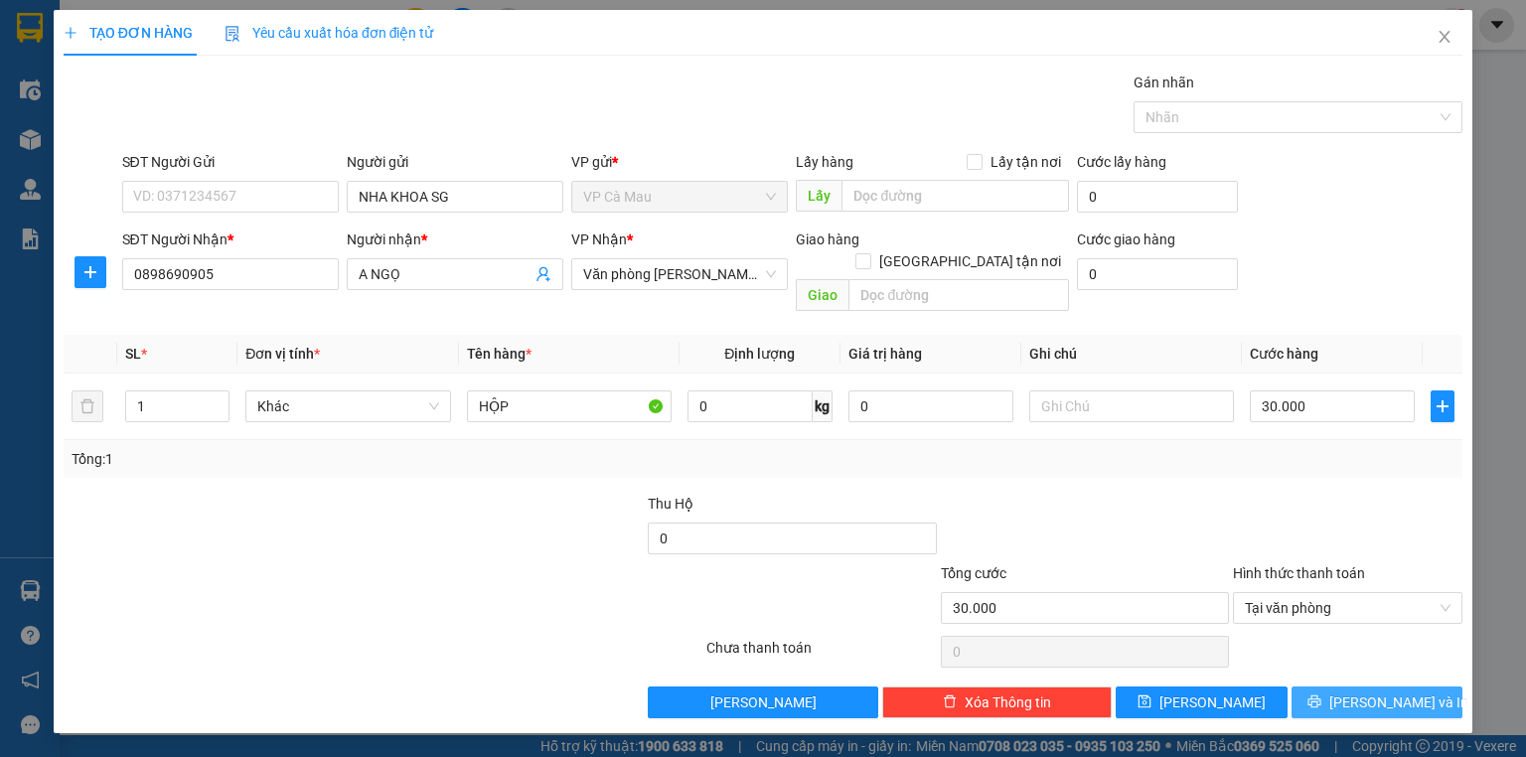
click at [1307, 686] on button "[PERSON_NAME] và In" at bounding box center [1377, 702] width 172 height 32
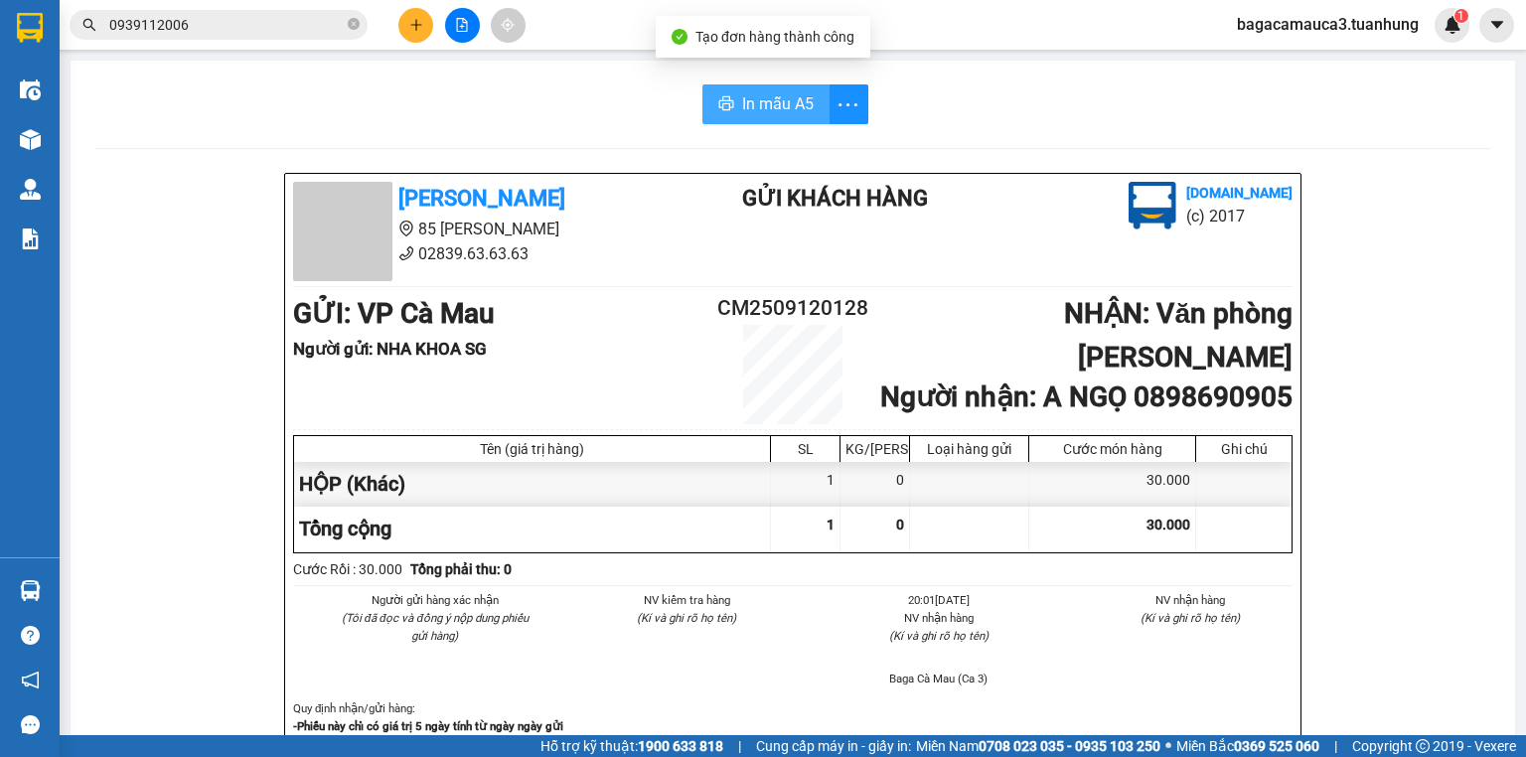
click at [792, 98] on span "In mẫu A5" at bounding box center [778, 103] width 72 height 25
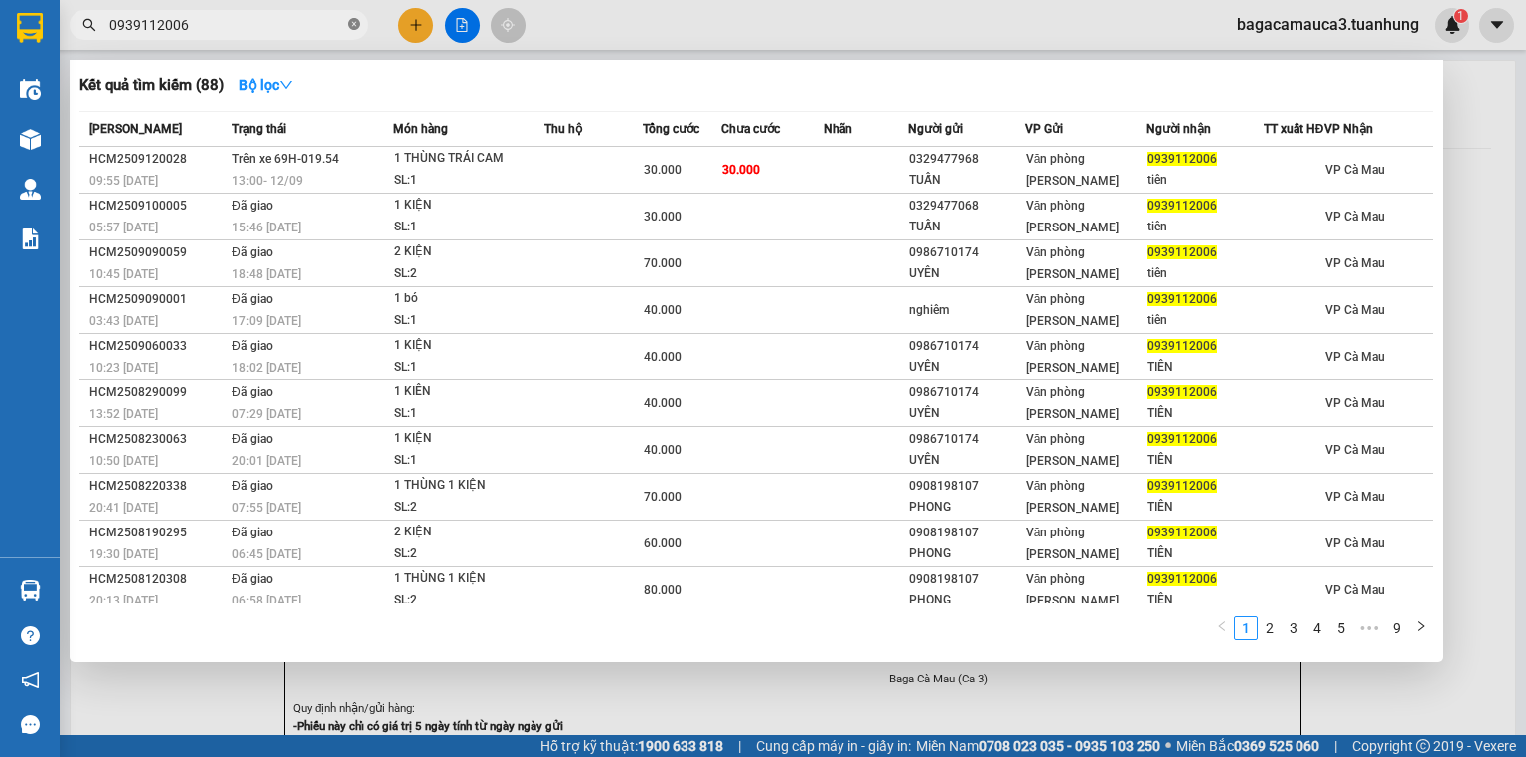
click at [350, 16] on span at bounding box center [354, 25] width 12 height 19
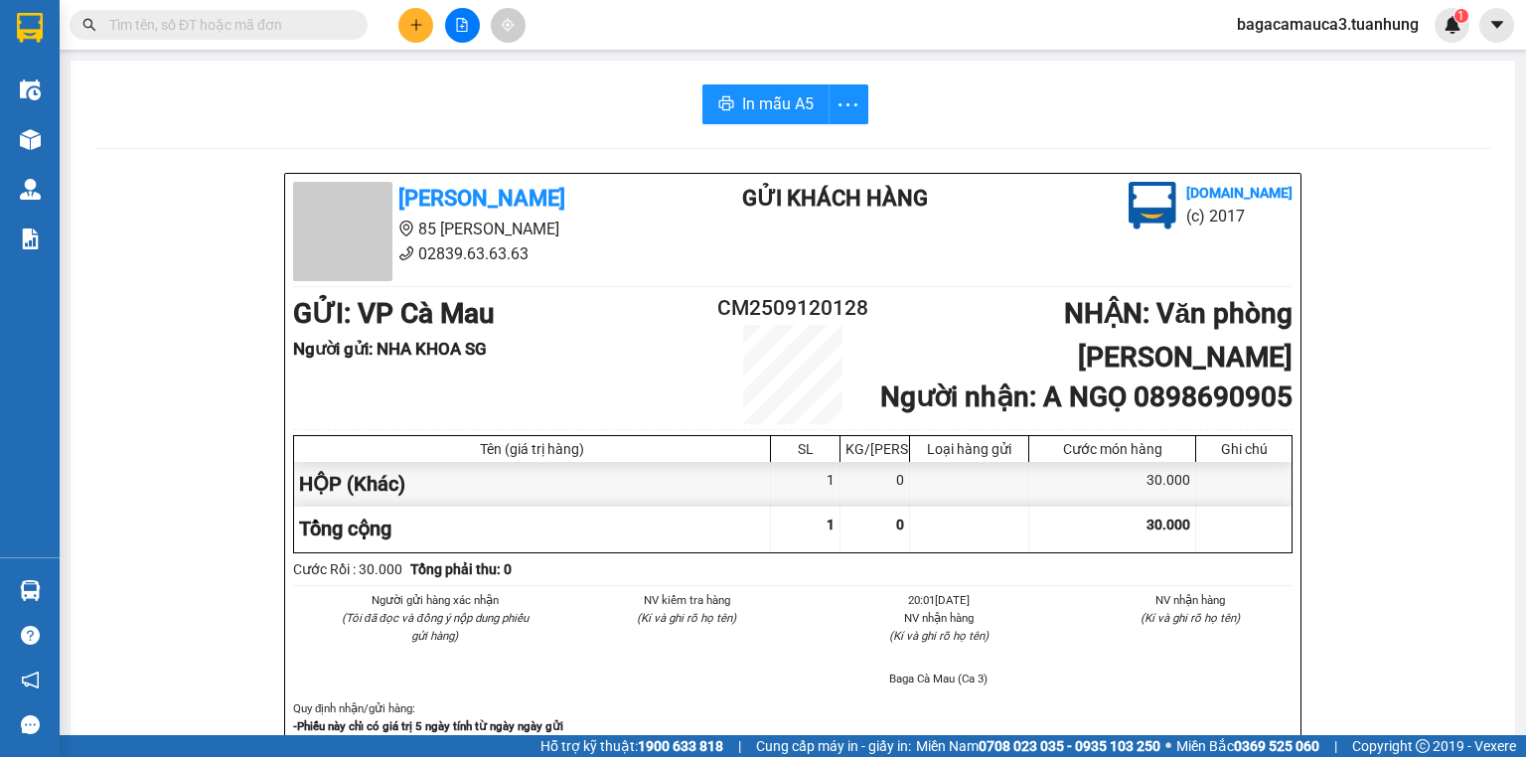
click at [342, 20] on input "text" at bounding box center [226, 25] width 234 height 22
